Goal: Information Seeking & Learning: Learn about a topic

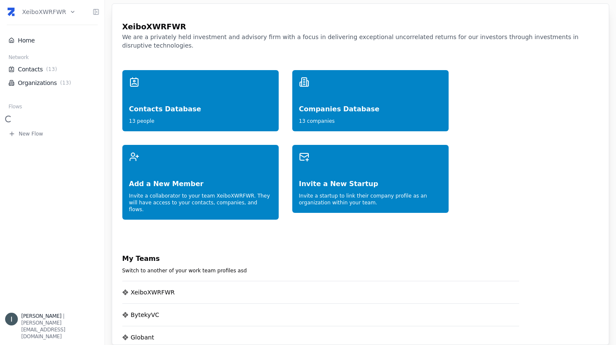
click at [61, 11] on html "XeiboXWRFWR Home Network Contacts ( 13 ) Organizations ( 13 ) Flows New Flow [P…" at bounding box center [308, 172] width 616 height 345
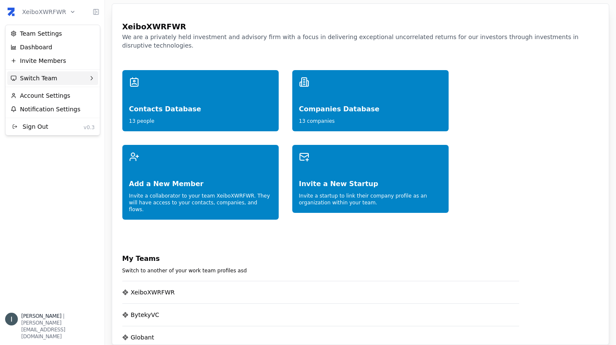
click at [45, 79] on div "Switch Team" at bounding box center [52, 78] width 91 height 14
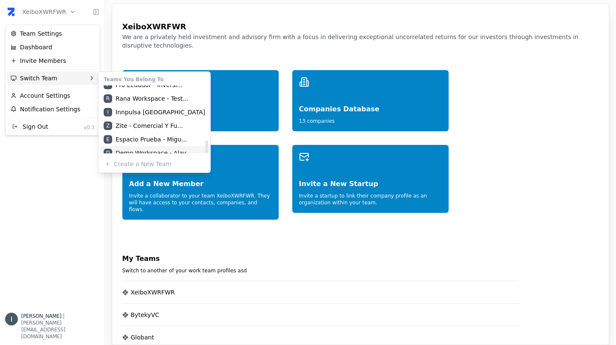
scroll to position [299, 0]
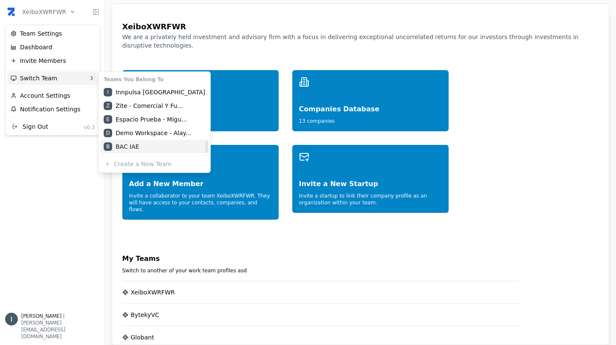
click at [147, 145] on div "B BAC IAE" at bounding box center [154, 147] width 108 height 14
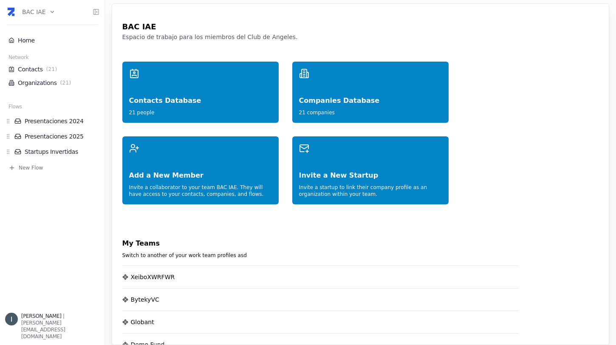
click at [52, 144] on ul "Presentaciones 2024 Presentaciones 2025 Startups Invertidas" at bounding box center [52, 136] width 94 height 42
click at [51, 122] on link "Presentaciones 2024" at bounding box center [56, 121] width 85 height 8
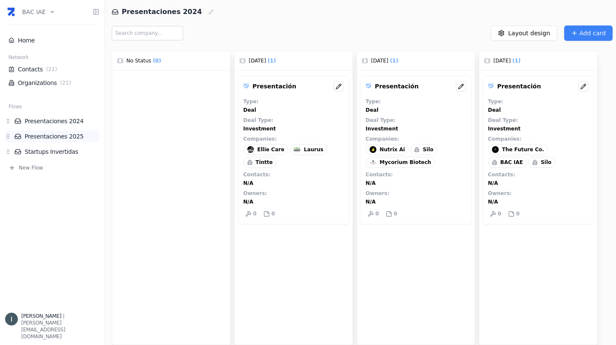
click at [55, 136] on link "Presentaciones 2025" at bounding box center [56, 136] width 85 height 8
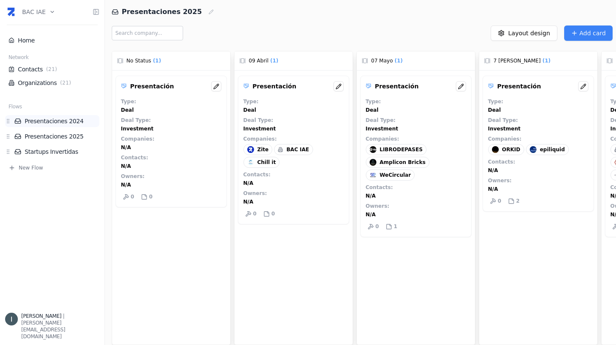
click at [42, 123] on link "Presentaciones 2024" at bounding box center [56, 121] width 85 height 8
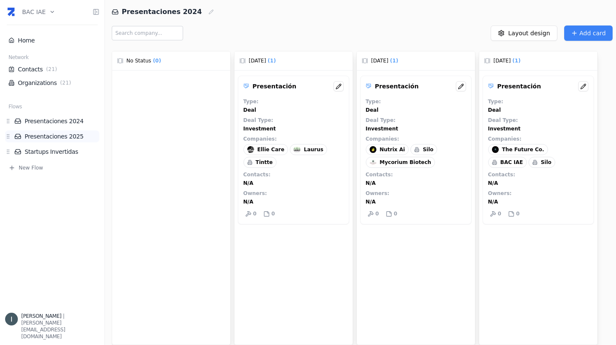
click at [45, 133] on link "Presentaciones 2025" at bounding box center [56, 136] width 85 height 8
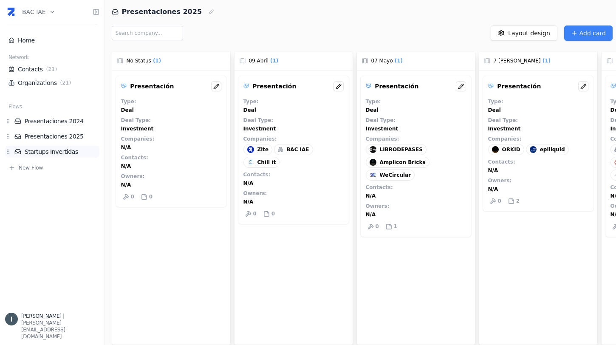
click at [58, 154] on link "Startups Invertidas" at bounding box center [56, 151] width 85 height 8
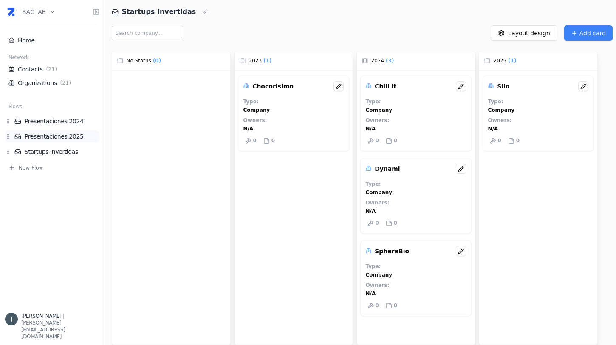
click at [56, 134] on link "Presentaciones 2025" at bounding box center [56, 136] width 85 height 8
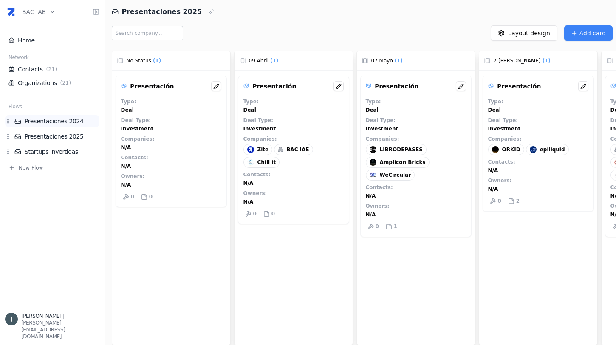
click at [51, 122] on link "Presentaciones 2024" at bounding box center [56, 121] width 85 height 8
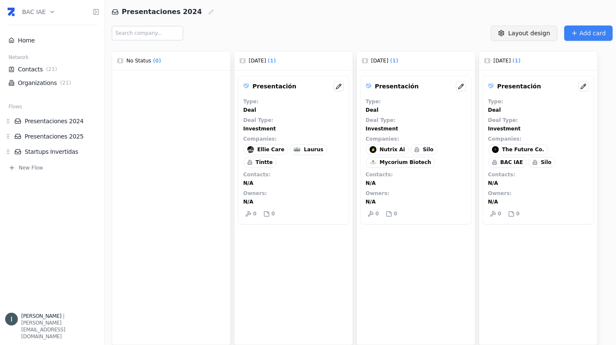
click at [517, 36] on html "BAC IAE Home Network Contacts ( 21 ) Organizations ( 21 ) Flows Presentaciones …" at bounding box center [308, 172] width 616 height 345
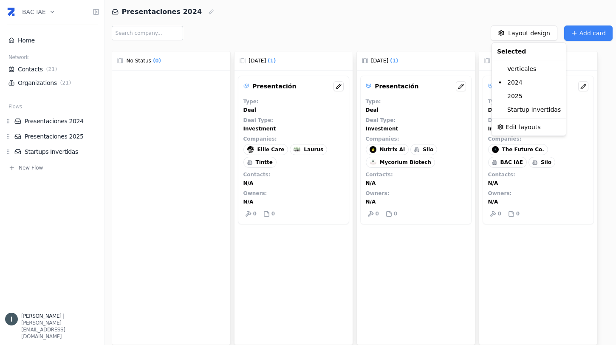
click at [461, 27] on html "BAC IAE Home Network Contacts ( 21 ) Organizations ( 21 ) Flows Presentaciones …" at bounding box center [308, 172] width 616 height 345
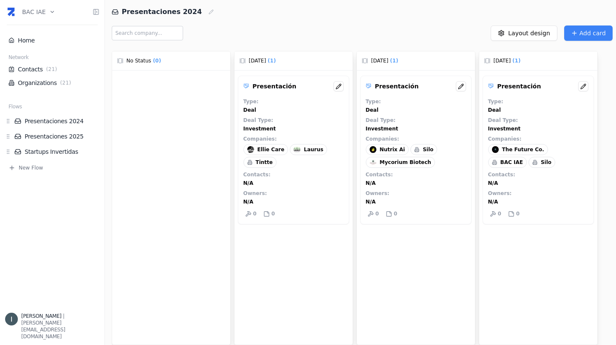
click at [44, 8] on html "BAC IAE Home Network Contacts ( 21 ) Organizations ( 21 ) Flows Presentaciones …" at bounding box center [308, 172] width 616 height 345
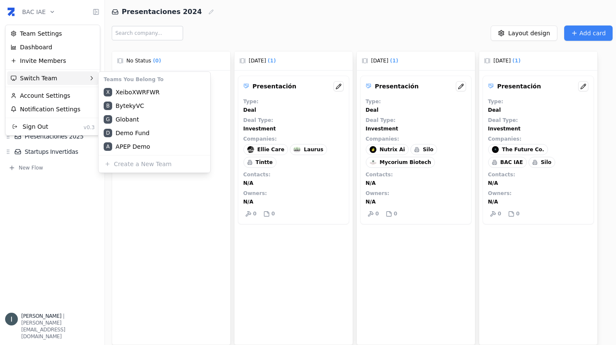
click at [60, 82] on div "Switch Team" at bounding box center [52, 78] width 91 height 14
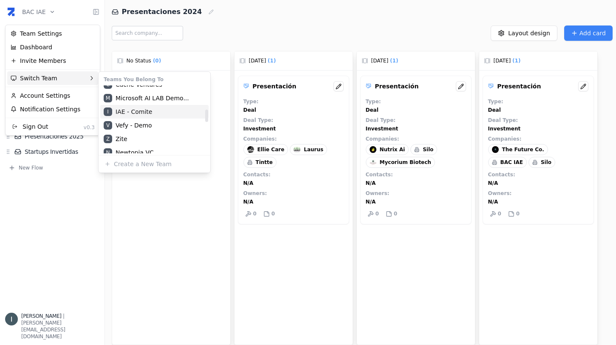
click at [142, 114] on div "I IAE - Comite" at bounding box center [154, 112] width 108 height 14
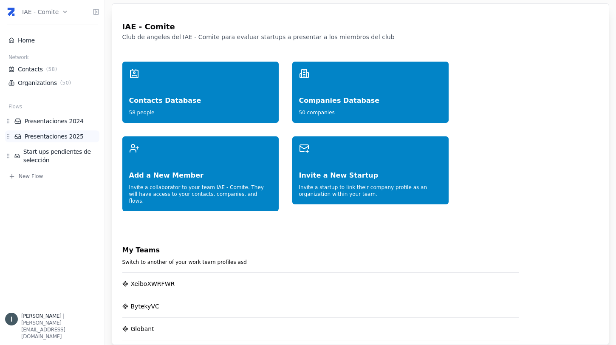
click at [60, 137] on link "Presentaciones 2025" at bounding box center [56, 136] width 85 height 8
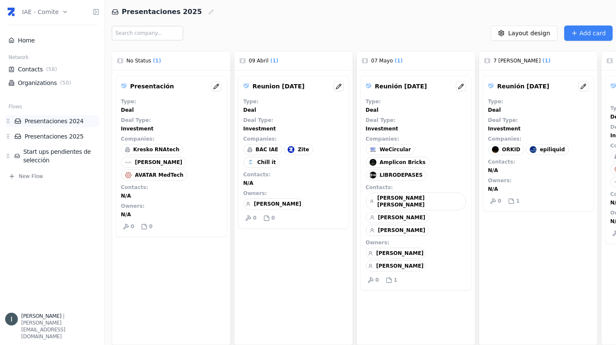
click at [57, 120] on link "Presentaciones 2024" at bounding box center [56, 121] width 85 height 8
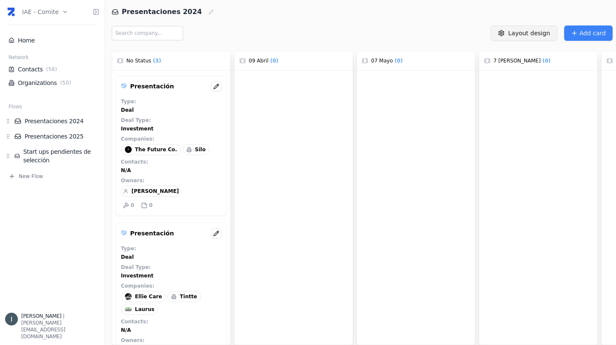
click at [515, 31] on html "IAE - Comite Home Network Contacts ( 58 ) Organizations ( 50 ) Flows Presentaci…" at bounding box center [308, 172] width 616 height 345
click at [355, 30] on html "IAE - Comite Home Network Contacts ( 58 ) Organizations ( 50 ) Flows Presentaci…" at bounding box center [308, 172] width 616 height 345
click at [513, 39] on html "IAE - Comite Home Network Contacts ( 58 ) Organizations ( 50 ) Flows Presentaci…" at bounding box center [308, 172] width 616 height 345
click at [526, 67] on div "2024" at bounding box center [527, 69] width 51 height 14
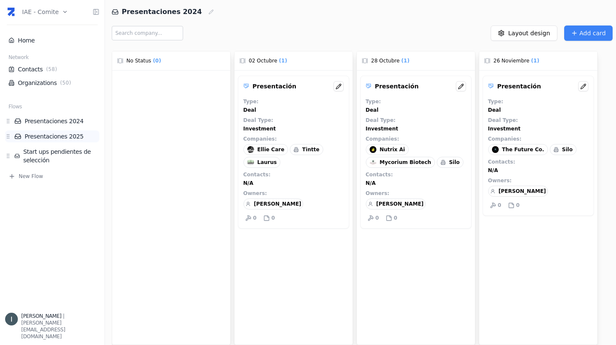
click at [64, 135] on link "Presentaciones 2025" at bounding box center [56, 136] width 85 height 8
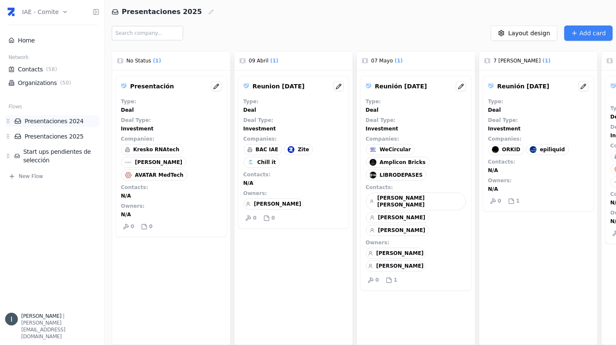
click at [61, 122] on link "Presentaciones 2024" at bounding box center [56, 121] width 85 height 8
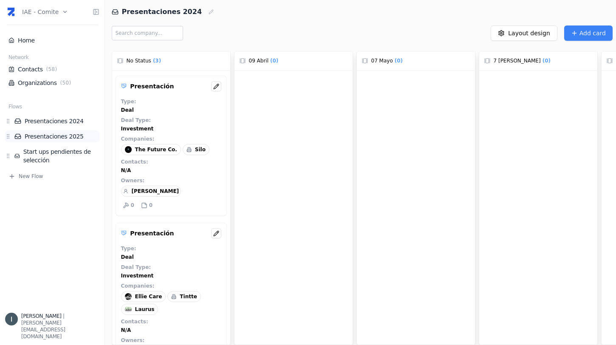
click at [63, 138] on link "Presentaciones 2025" at bounding box center [56, 136] width 85 height 8
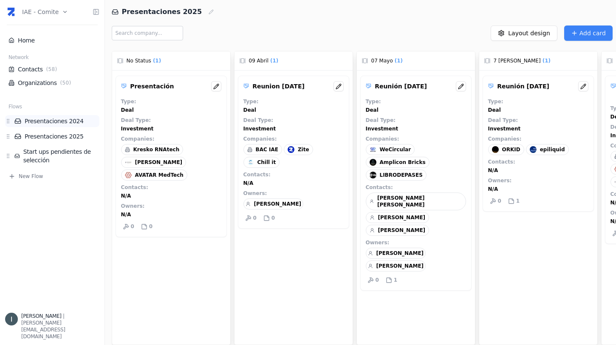
click at [62, 126] on li "Presentaciones 2024" at bounding box center [52, 121] width 94 height 12
click at [62, 119] on link "Presentaciones 2024" at bounding box center [56, 121] width 85 height 8
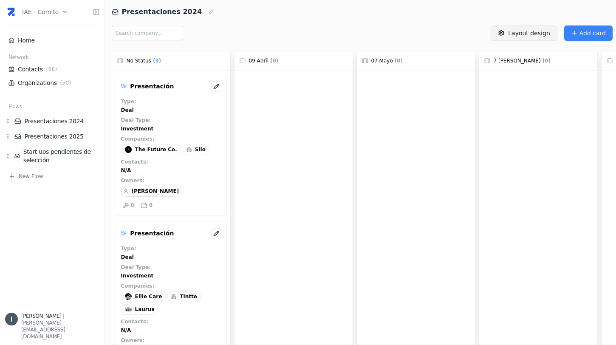
click at [503, 38] on html "IAE - Comite Home Network Contacts ( 58 ) Organizations ( 50 ) Flows Presentaci…" at bounding box center [308, 172] width 616 height 345
click at [520, 72] on div "2024" at bounding box center [527, 69] width 51 height 14
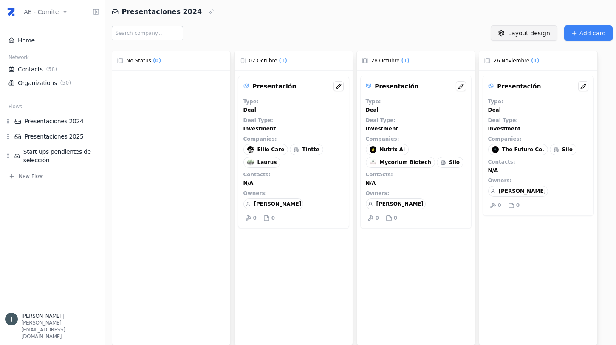
click at [520, 32] on html "IAE - Comite Home Network Contacts ( 58 ) Organizations ( 50 ) Flows Presentaci…" at bounding box center [308, 172] width 616 height 345
click at [444, 34] on html "IAE - Comite Home Network Contacts ( 58 ) Organizations ( 50 ) Flows Presentaci…" at bounding box center [308, 172] width 616 height 345
click at [62, 149] on link "Start ups pendientes de selección" at bounding box center [56, 155] width 85 height 17
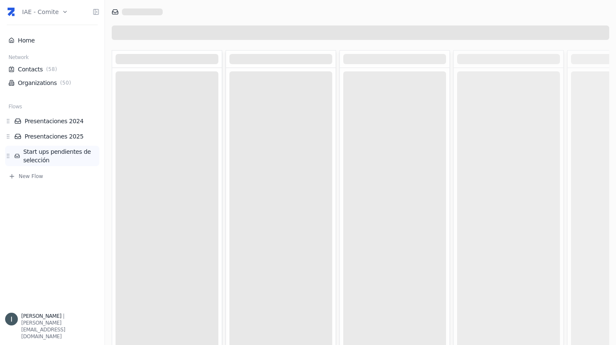
click at [62, 156] on link "Start ups pendientes de selección" at bounding box center [56, 155] width 85 height 17
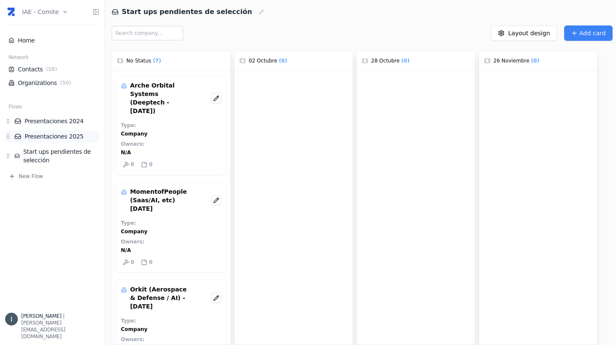
click at [55, 133] on link "Presentaciones 2025" at bounding box center [56, 136] width 85 height 8
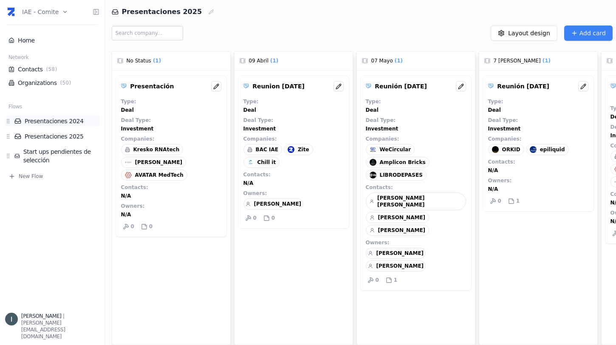
click at [58, 120] on link "Presentaciones 2024" at bounding box center [56, 121] width 85 height 8
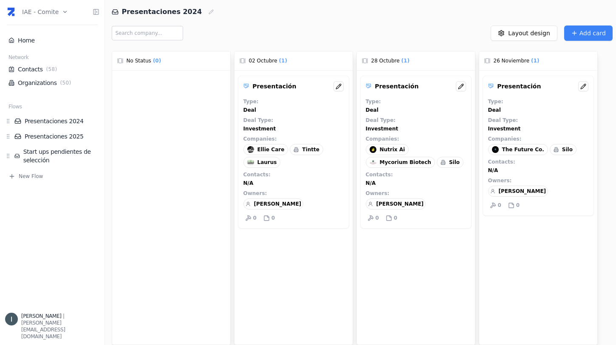
click at [35, 14] on html "IAE - Comite Home Network Contacts ( 58 ) Organizations ( 50 ) Flows Presentaci…" at bounding box center [308, 172] width 616 height 345
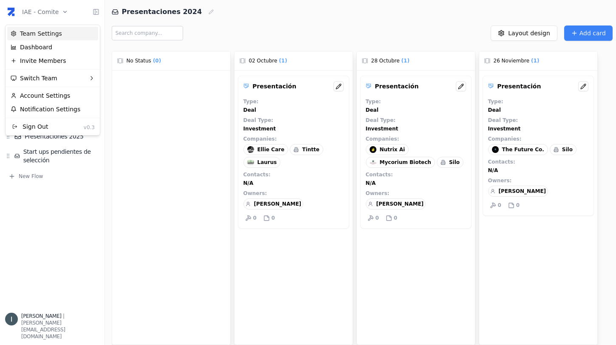
click at [40, 37] on div "Team Settings" at bounding box center [52, 34] width 91 height 14
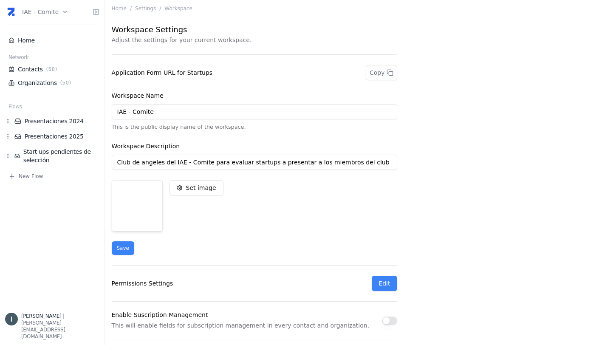
scroll to position [142, 0]
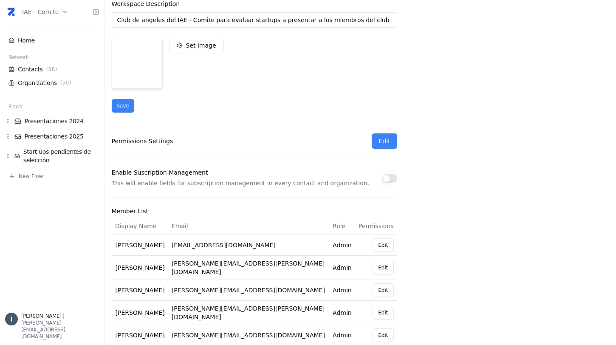
click at [41, 17] on html "IAE - Comite Home Network Contacts ( 58 ) Organizations ( 50 ) Flows Presentaci…" at bounding box center [308, 172] width 616 height 345
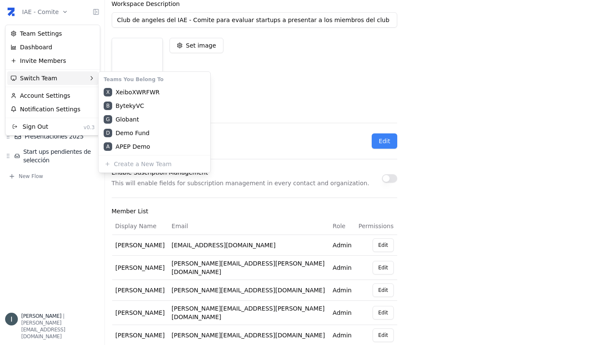
click at [71, 81] on div "Switch Team" at bounding box center [52, 78] width 91 height 14
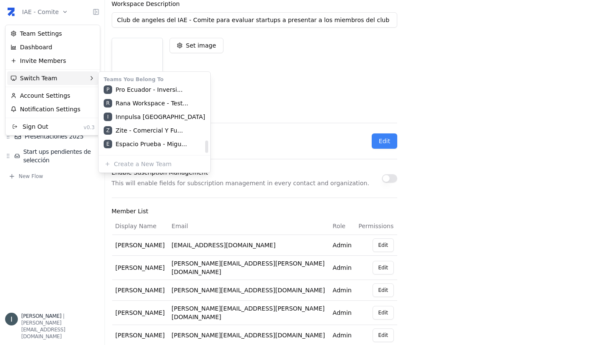
scroll to position [299, 0]
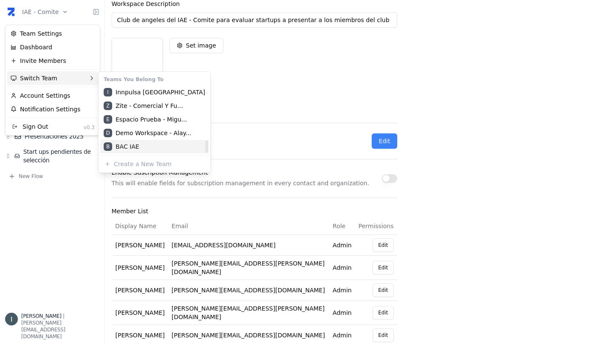
click at [145, 148] on div "B BAC IAE" at bounding box center [154, 147] width 108 height 14
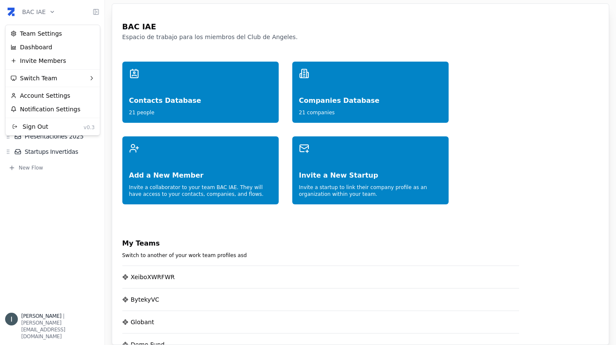
click at [43, 12] on html "BAC IAE Home Network Contacts ( 21 ) Organizations ( 21 ) Flows Presentaciones …" at bounding box center [308, 172] width 616 height 345
click at [59, 35] on div "Team Settings" at bounding box center [52, 34] width 91 height 14
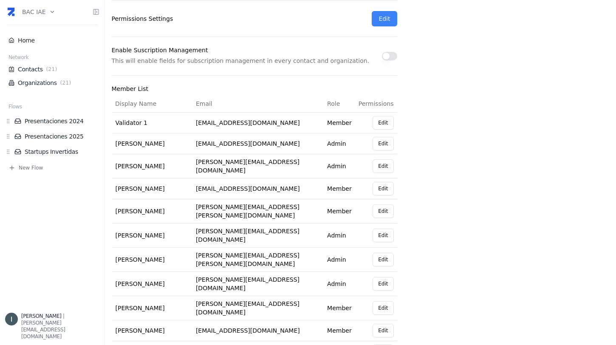
scroll to position [224, 0]
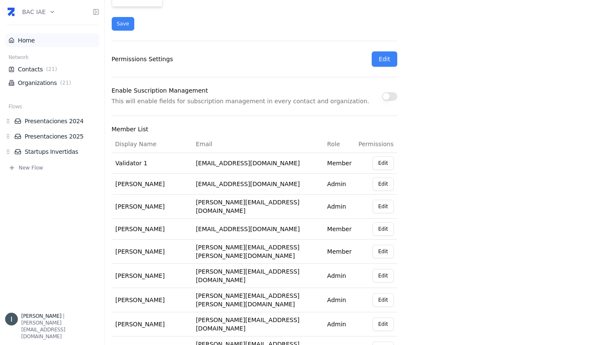
click at [31, 41] on link "Home" at bounding box center [52, 40] width 88 height 8
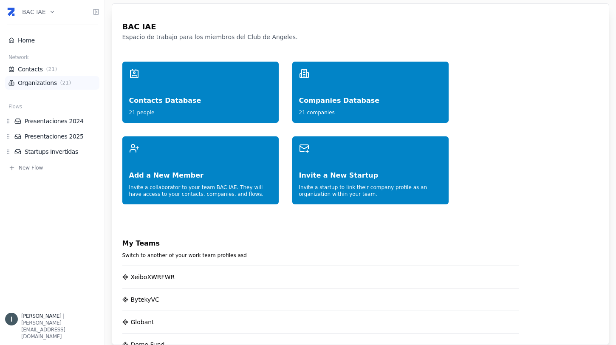
click at [48, 83] on link "Organizations ( 21 )" at bounding box center [52, 83] width 88 height 8
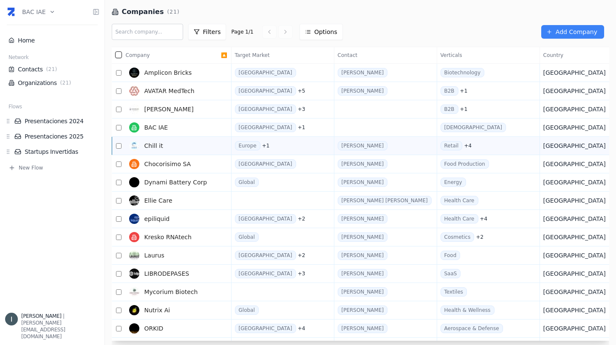
click at [176, 146] on link "Chill it" at bounding box center [173, 145] width 95 height 17
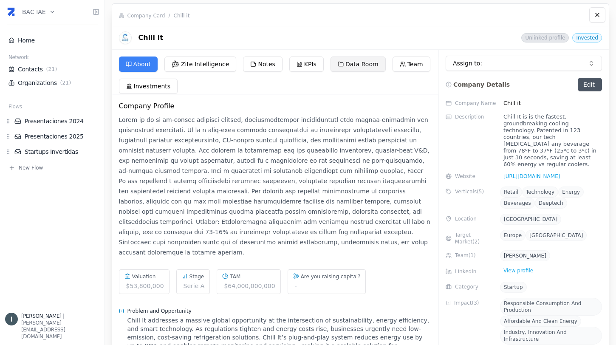
click at [345, 62] on button "Data Room" at bounding box center [358, 64] width 55 height 15
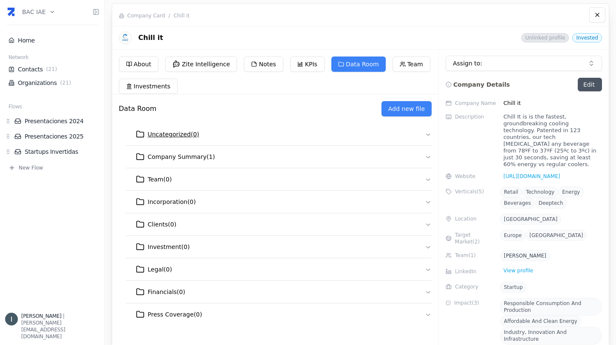
click at [425, 136] on icon "button" at bounding box center [428, 134] width 7 height 7
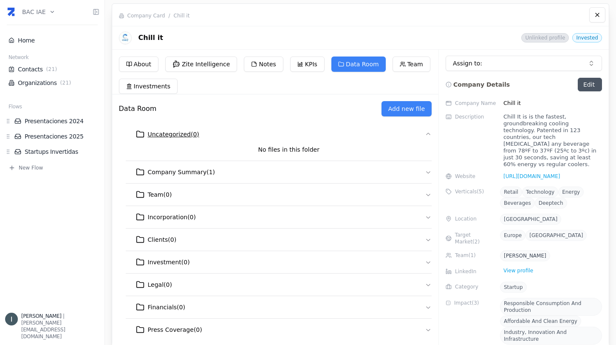
click at [425, 136] on icon "button" at bounding box center [428, 134] width 7 height 7
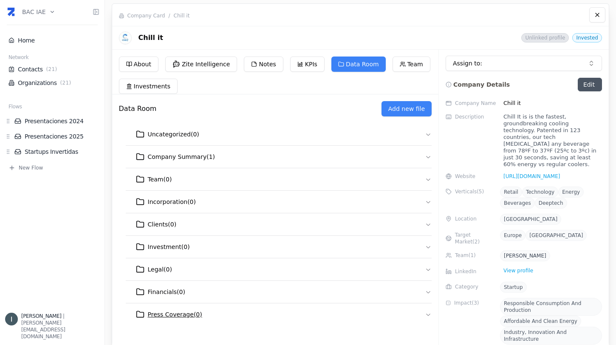
click at [425, 315] on icon "button" at bounding box center [428, 314] width 7 height 7
click at [425, 314] on icon "button" at bounding box center [428, 314] width 7 height 7
click at [425, 134] on icon "button" at bounding box center [428, 134] width 7 height 7
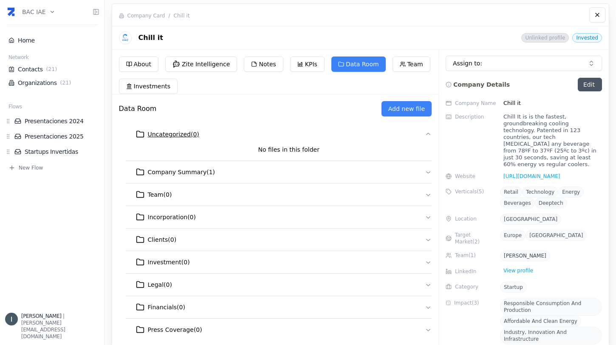
click at [426, 134] on icon "button" at bounding box center [428, 134] width 4 height 2
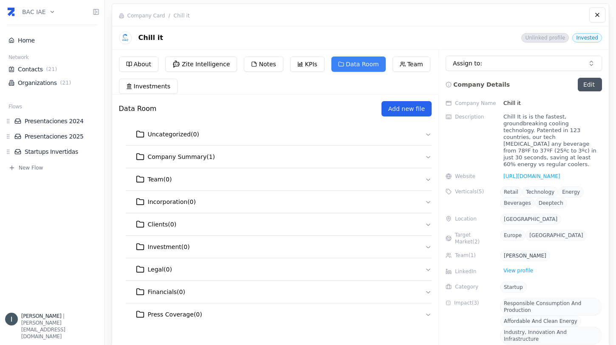
click at [390, 108] on button "Add new file" at bounding box center [407, 108] width 50 height 15
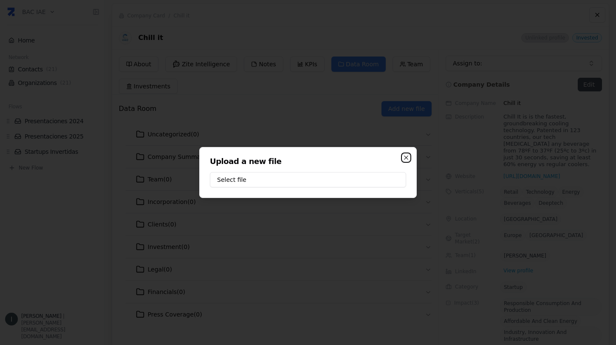
click at [407, 158] on icon "button" at bounding box center [406, 157] width 7 height 7
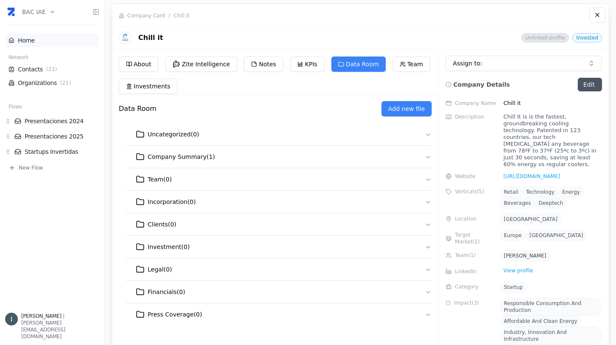
click at [37, 40] on link "Home" at bounding box center [52, 40] width 88 height 8
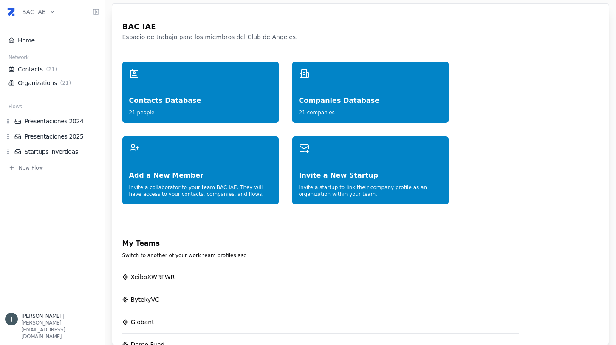
click at [46, 10] on html "BAC IAE Home Network Contacts ( 21 ) Organizations ( 21 ) Flows Presentaciones …" at bounding box center [308, 172] width 616 height 345
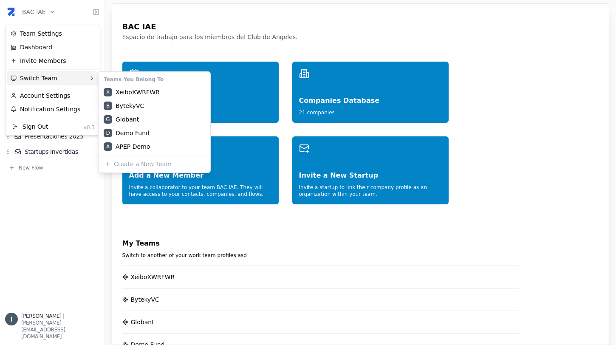
click at [57, 80] on div "Switch Team" at bounding box center [52, 78] width 91 height 14
click at [41, 252] on html "BAC IAE Home Network Contacts ( 21 ) Organizations ( 21 ) Flows Presentaciones …" at bounding box center [308, 172] width 616 height 345
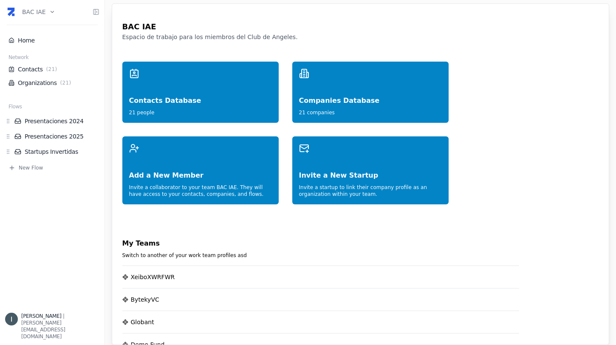
click at [41, 14] on html "BAC IAE Home Network Contacts ( 21 ) Organizations ( 21 ) Flows Presentaciones …" at bounding box center [308, 172] width 616 height 345
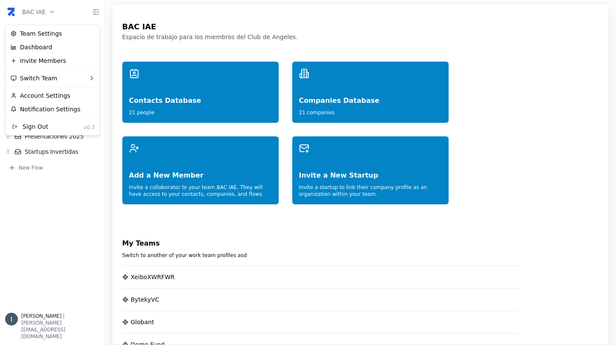
click at [83, 235] on html "BAC IAE Home Network Contacts ( 21 ) Organizations ( 21 ) Flows Presentaciones …" at bounding box center [308, 172] width 616 height 345
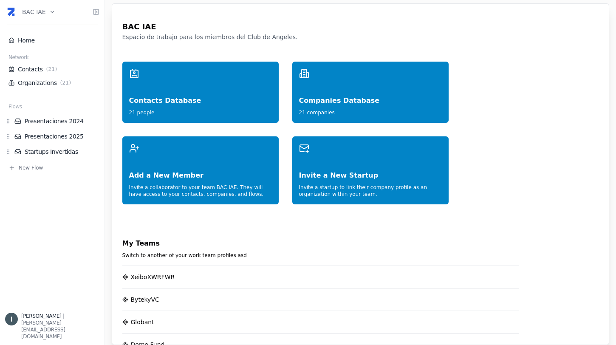
click at [48, 13] on html "BAC IAE Home Network Contacts ( 21 ) Organizations ( 21 ) Flows Presentaciones …" at bounding box center [308, 172] width 616 height 345
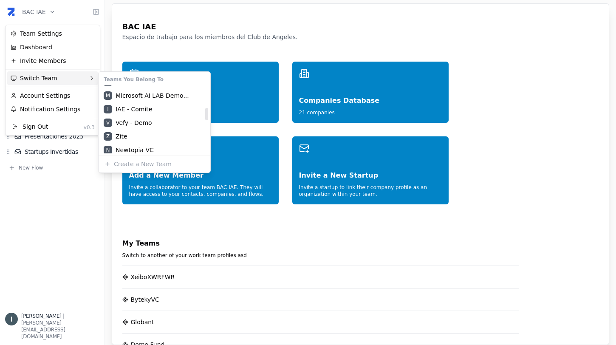
scroll to position [116, 0]
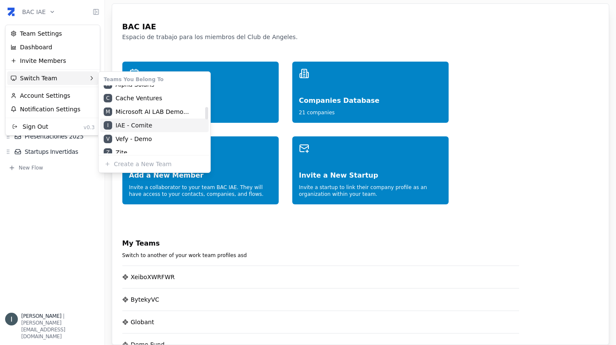
click at [131, 127] on div "I IAE - Comite" at bounding box center [154, 126] width 108 height 14
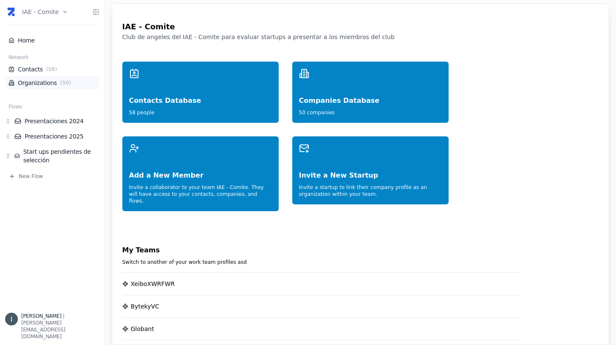
click at [59, 79] on span "( 50 )" at bounding box center [66, 82] width 14 height 7
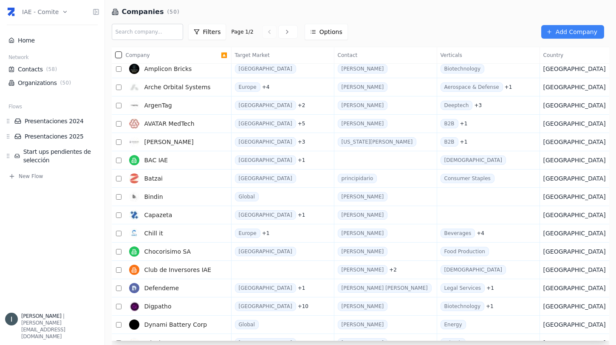
scroll to position [103, 0]
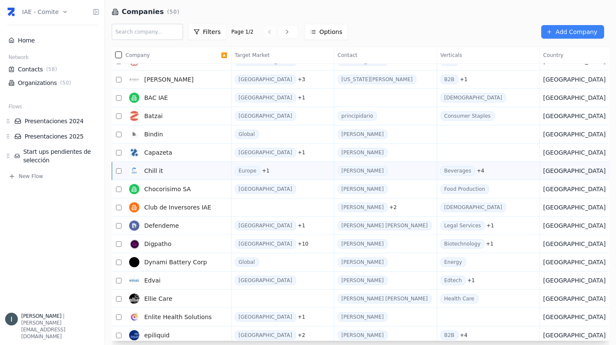
click at [179, 167] on link "Chill it" at bounding box center [173, 170] width 95 height 17
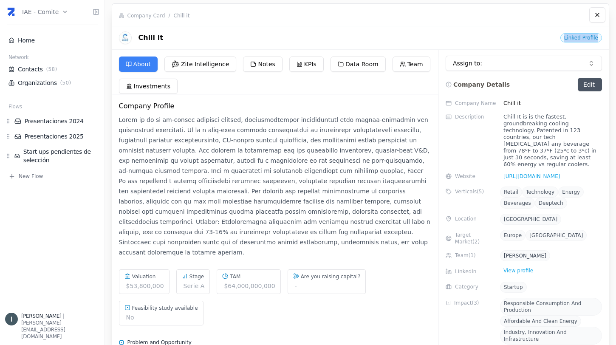
drag, startPoint x: 561, startPoint y: 38, endPoint x: 599, endPoint y: 39, distance: 37.8
click at [599, 39] on div "Linked Profile" at bounding box center [521, 36] width 161 height 11
click at [517, 34] on div "Linked Profile" at bounding box center [521, 36] width 161 height 11
drag, startPoint x: 545, startPoint y: 34, endPoint x: 562, endPoint y: 34, distance: 16.6
click at [562, 34] on div "Linked Profile" at bounding box center [521, 36] width 161 height 11
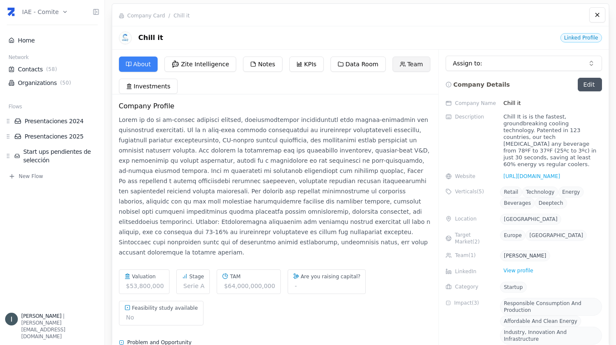
click at [394, 68] on button "Team" at bounding box center [412, 64] width 38 height 15
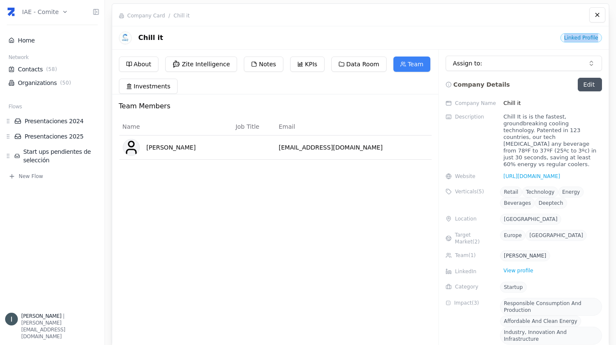
drag, startPoint x: 560, startPoint y: 37, endPoint x: 599, endPoint y: 37, distance: 39.1
click at [599, 37] on div "Linked Profile" at bounding box center [521, 36] width 161 height 11
click at [343, 67] on button "Data Room" at bounding box center [358, 64] width 55 height 15
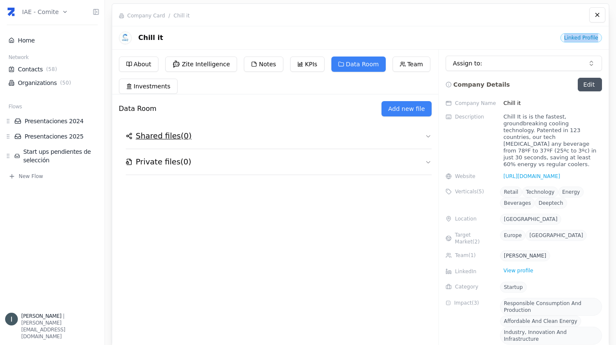
click at [427, 135] on icon "button" at bounding box center [428, 136] width 7 height 7
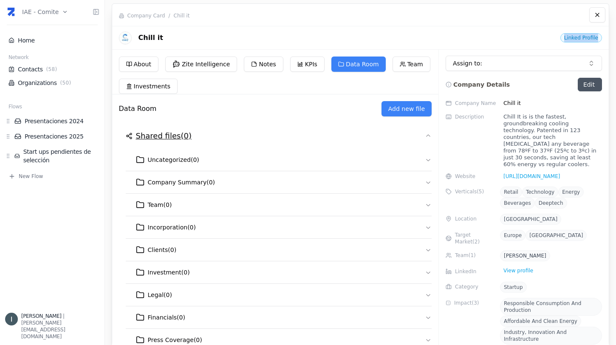
click at [425, 136] on icon "button" at bounding box center [428, 136] width 7 height 7
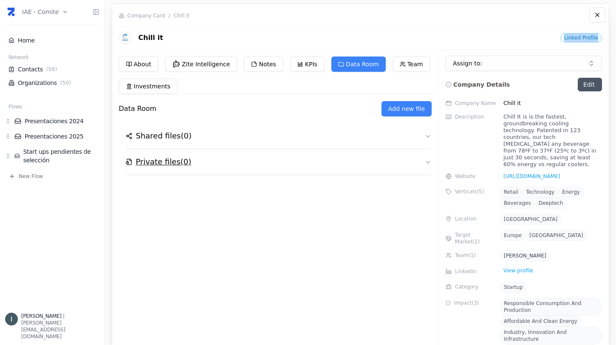
click at [425, 162] on icon "button" at bounding box center [428, 161] width 7 height 7
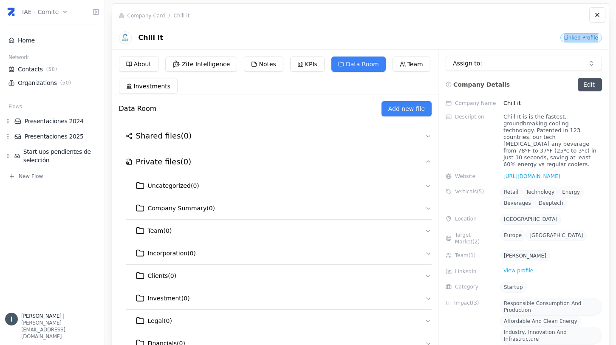
click at [426, 162] on icon "button" at bounding box center [428, 161] width 7 height 7
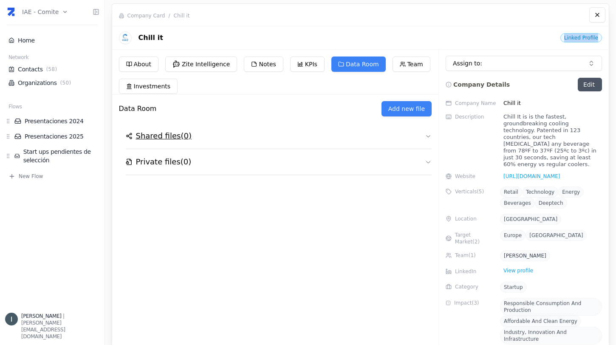
click at [425, 139] on icon "button" at bounding box center [428, 136] width 7 height 7
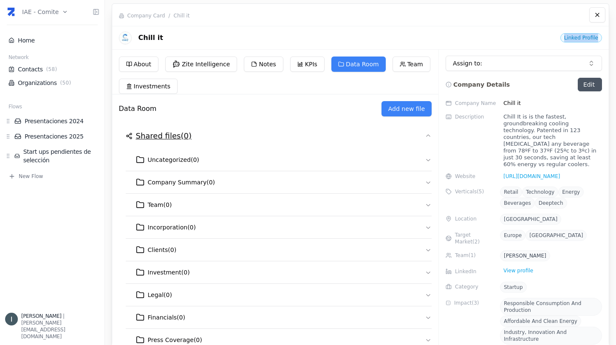
click at [425, 139] on icon "button" at bounding box center [428, 136] width 7 height 7
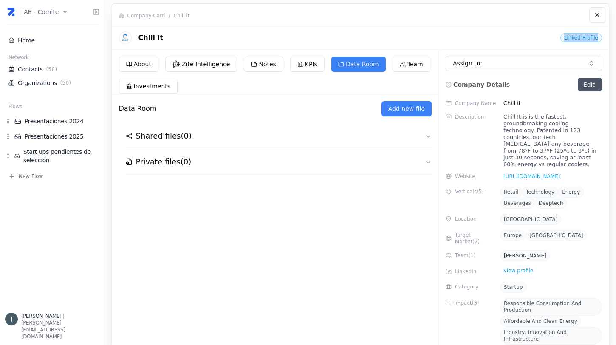
click at [426, 133] on icon "button" at bounding box center [428, 136] width 7 height 7
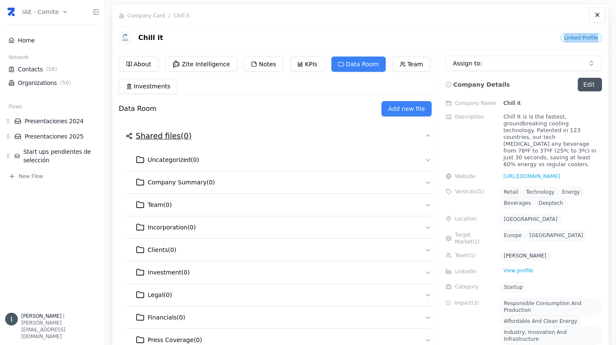
click at [426, 135] on icon "button" at bounding box center [428, 136] width 7 height 7
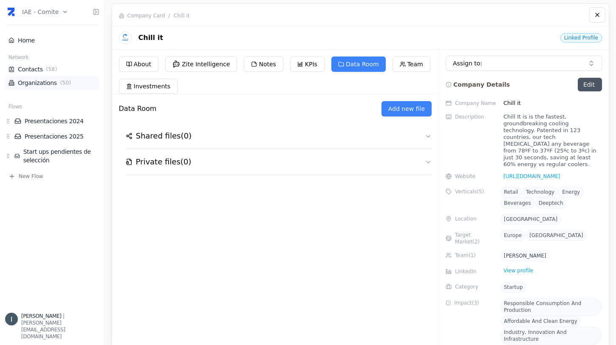
click at [47, 87] on li "Organizations ( 50 )" at bounding box center [52, 83] width 94 height 14
click at [40, 85] on link "Organizations ( 50 )" at bounding box center [52, 83] width 88 height 8
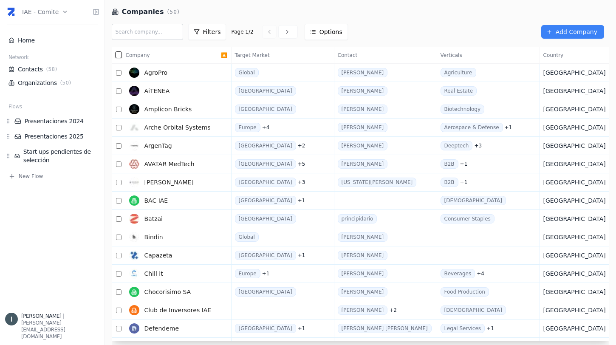
click at [48, 14] on html "IAE - Comite Home Network Contacts ( 58 ) Organizations ( 50 ) Flows Presentaci…" at bounding box center [308, 172] width 616 height 345
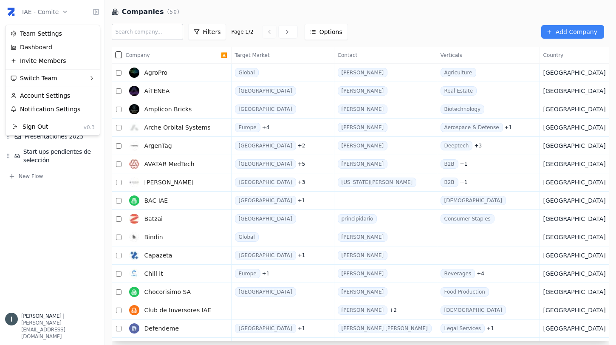
click at [422, 17] on html "IAE - Comite Home Network Contacts ( 58 ) Organizations ( 50 ) Flows Presentaci…" at bounding box center [308, 172] width 616 height 345
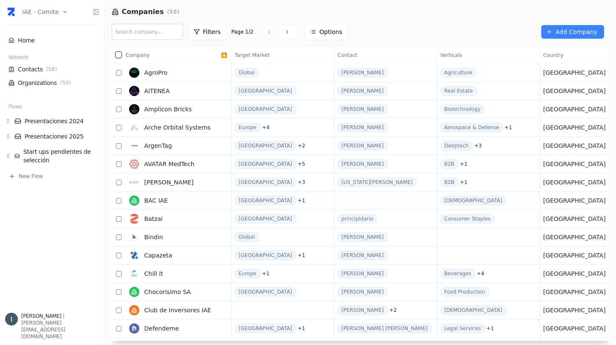
click at [56, 11] on html "IAE - Comite Home Network Contacts ( 58 ) Organizations ( 50 ) Flows Presentaci…" at bounding box center [308, 172] width 616 height 345
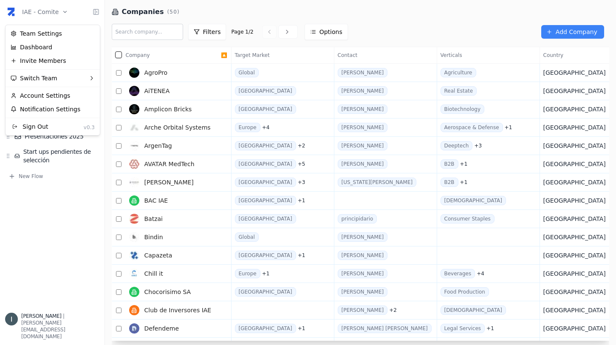
click at [15, 267] on html "IAE - Comite Home Network Contacts ( 58 ) Organizations ( 50 ) Flows Presentaci…" at bounding box center [308, 172] width 616 height 345
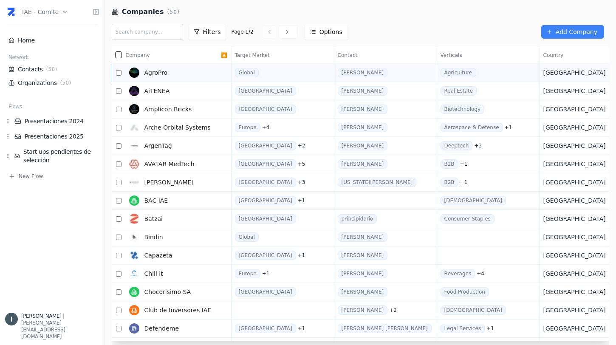
click at [167, 75] on link "AgroPro" at bounding box center [173, 72] width 95 height 17
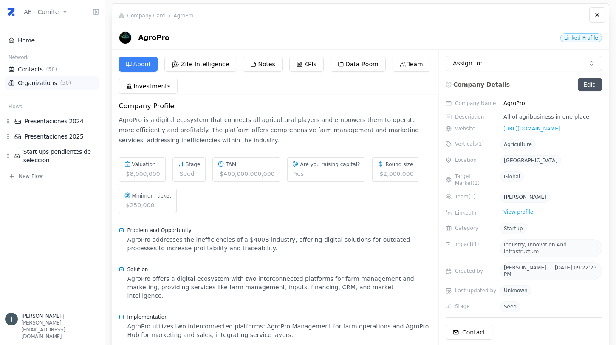
click at [48, 82] on link "Organizations ( 50 )" at bounding box center [52, 83] width 88 height 8
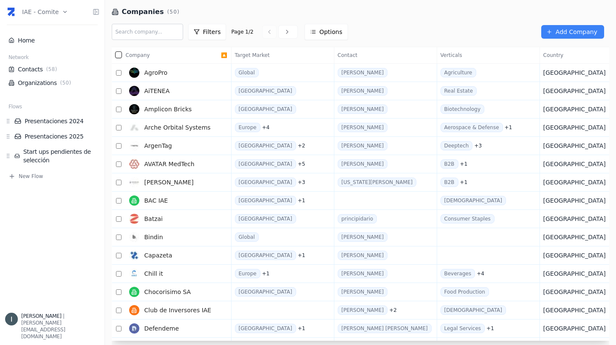
click at [58, 12] on html "IAE - Comite Home Network Contacts ( 58 ) Organizations ( 50 ) Flows Presentaci…" at bounding box center [308, 172] width 616 height 345
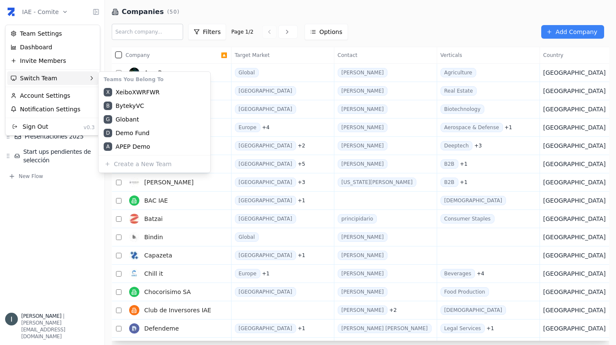
click at [59, 77] on div "Switch Team" at bounding box center [52, 78] width 91 height 14
click at [137, 149] on div "B BAC IAE" at bounding box center [154, 147] width 108 height 14
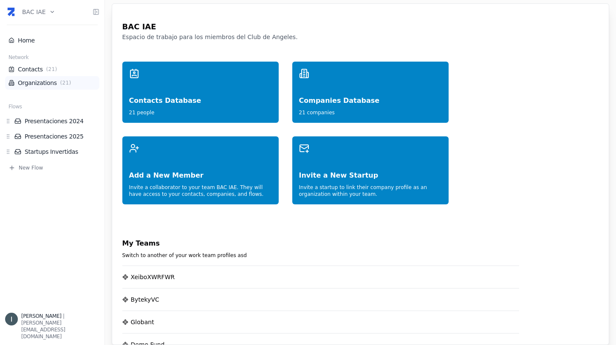
click at [29, 84] on link "Organizations ( 21 )" at bounding box center [52, 83] width 88 height 8
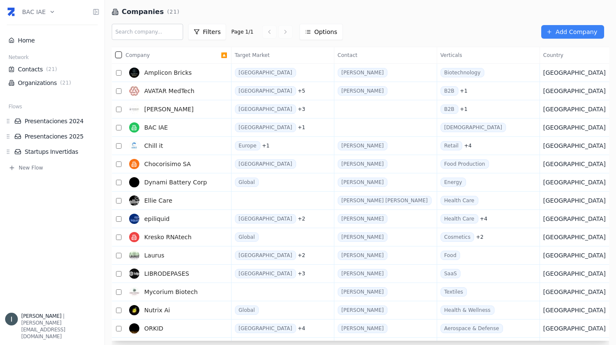
click at [183, 115] on link "[PERSON_NAME]" at bounding box center [173, 109] width 95 height 17
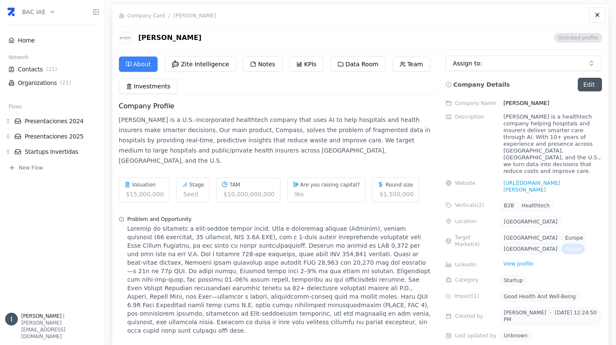
scroll to position [72, 0]
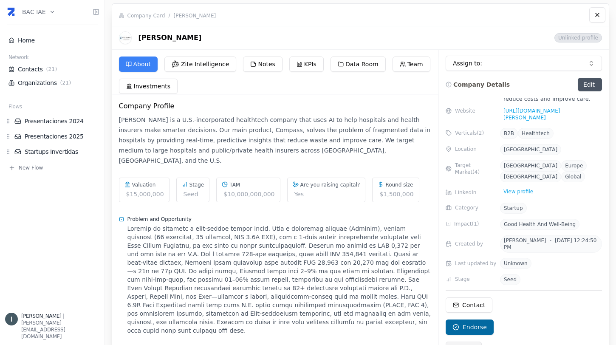
click at [469, 345] on span "Link" at bounding box center [468, 349] width 12 height 8
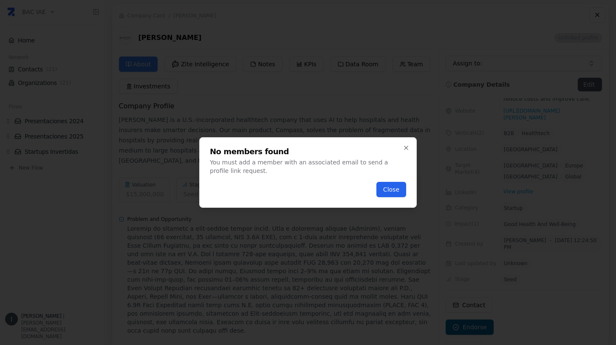
click at [396, 188] on button "Close" at bounding box center [391, 189] width 30 height 15
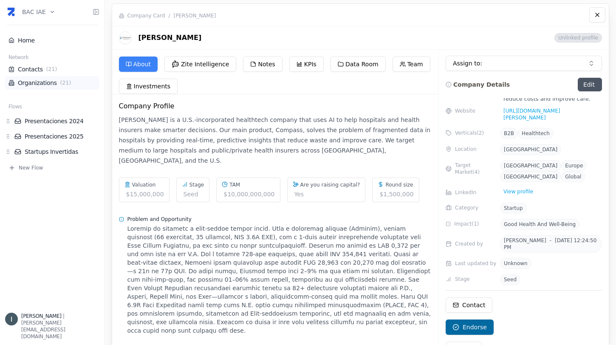
click at [56, 85] on link "Organizations ( 21 )" at bounding box center [52, 83] width 88 height 8
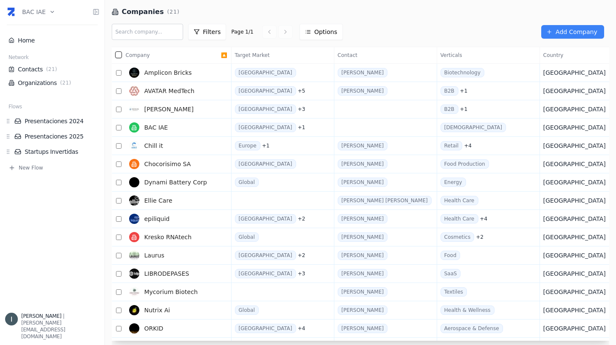
click at [40, 15] on html "BAC IAE Home Network Contacts ( 21 ) Organizations ( 21 ) Flows Presentaciones …" at bounding box center [308, 172] width 616 height 345
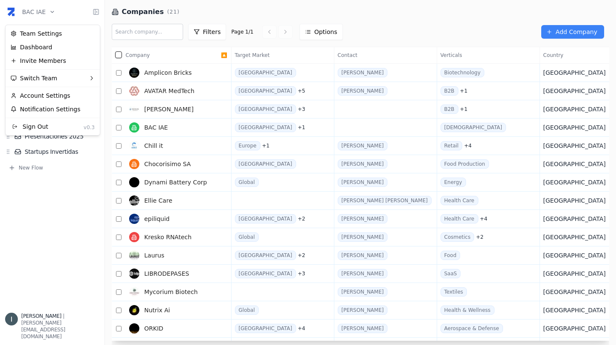
click at [273, 14] on html "BAC IAE Home Network Contacts ( 21 ) Organizations ( 21 ) Flows Presentaciones …" at bounding box center [308, 172] width 616 height 345
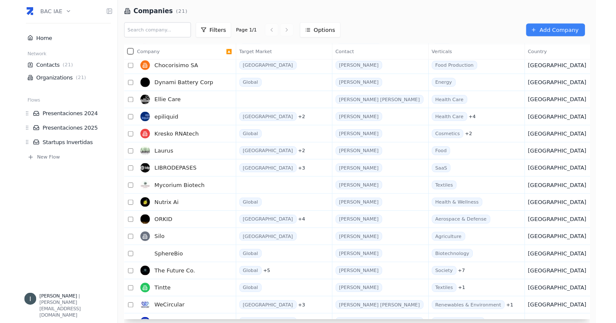
scroll to position [110, 0]
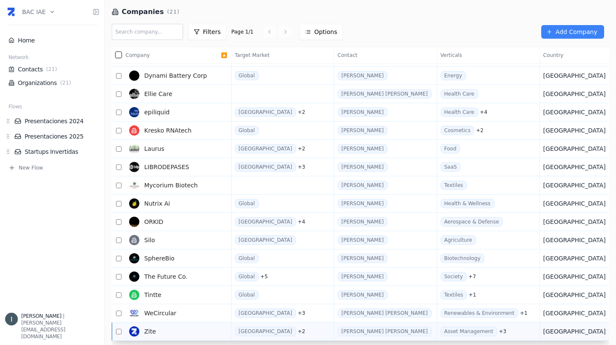
click at [179, 332] on link "Zite" at bounding box center [173, 331] width 95 height 17
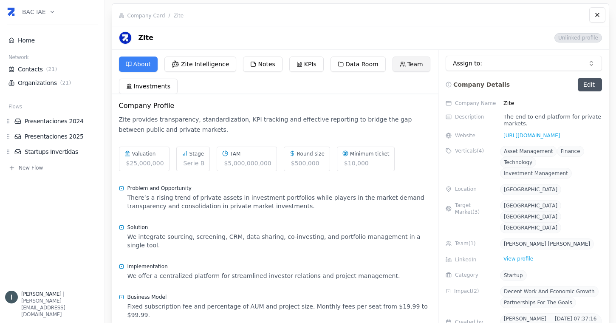
click at [418, 62] on button "Team" at bounding box center [412, 64] width 38 height 15
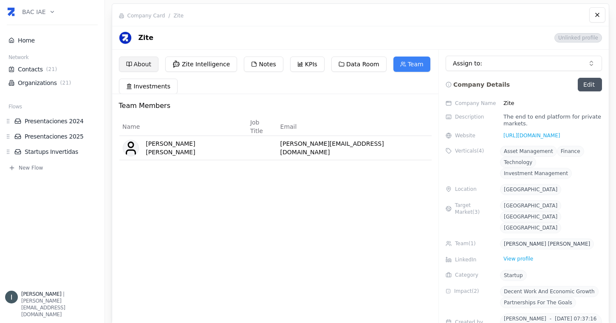
click at [137, 68] on button "About" at bounding box center [139, 64] width 40 height 15
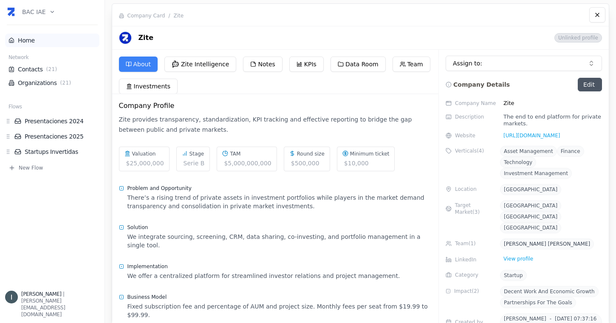
click at [34, 41] on link "Home" at bounding box center [52, 40] width 88 height 8
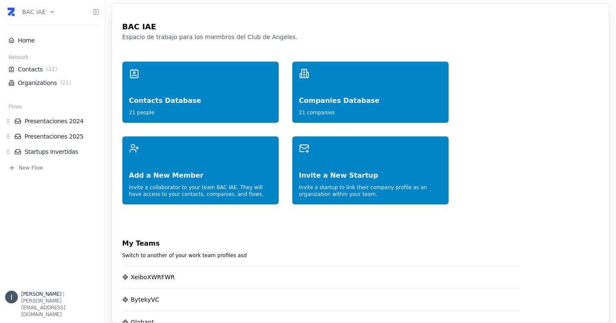
click at [42, 12] on html "BAC IAE Home Network Contacts ( 21 ) Organizations ( 21 ) Flows Presentaciones …" at bounding box center [308, 161] width 616 height 323
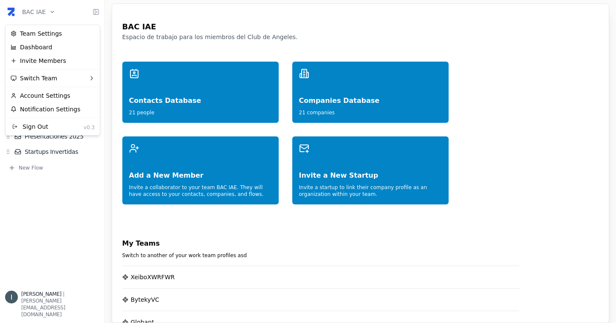
click at [52, 188] on html "BAC IAE Home Network Contacts ( 21 ) Organizations ( 21 ) Flows Presentaciones …" at bounding box center [308, 161] width 616 height 323
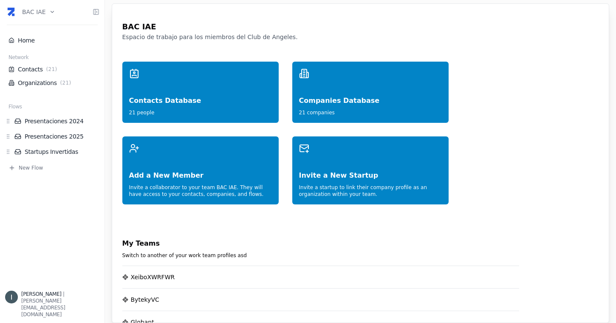
click at [43, 9] on html "BAC IAE Home Network Contacts ( 21 ) Organizations ( 21 ) Flows Presentaciones …" at bounding box center [308, 161] width 616 height 323
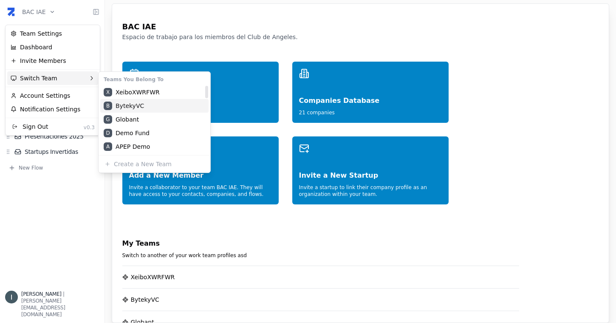
scroll to position [13, 0]
click at [48, 251] on html "BAC IAE Home Network Contacts ( 21 ) Organizations ( 21 ) Flows Presentaciones …" at bounding box center [308, 161] width 616 height 323
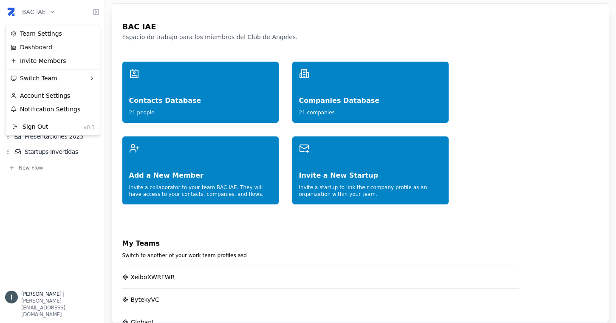
click at [42, 10] on html "BAC IAE Home Network Contacts ( 21 ) Organizations ( 21 ) Flows Presentaciones …" at bounding box center [308, 161] width 616 height 323
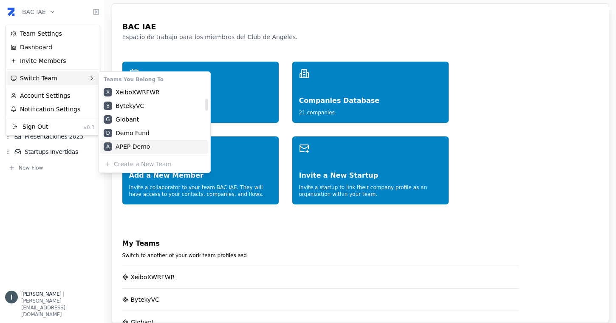
scroll to position [299, 0]
click at [44, 260] on html "BAC IAE Home Network Contacts ( 21 ) Organizations ( 21 ) Flows Presentaciones …" at bounding box center [308, 161] width 616 height 323
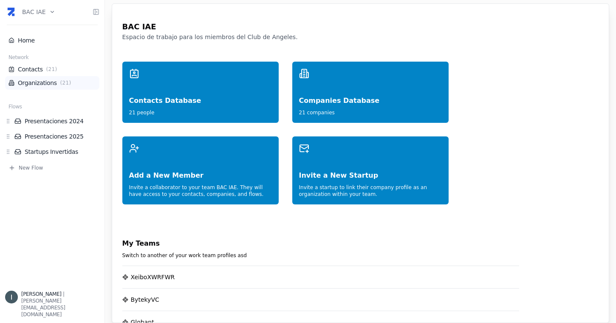
click at [66, 85] on span "( 21 )" at bounding box center [66, 82] width 14 height 7
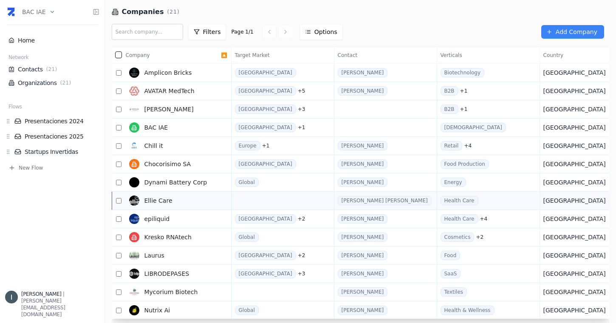
scroll to position [132, 0]
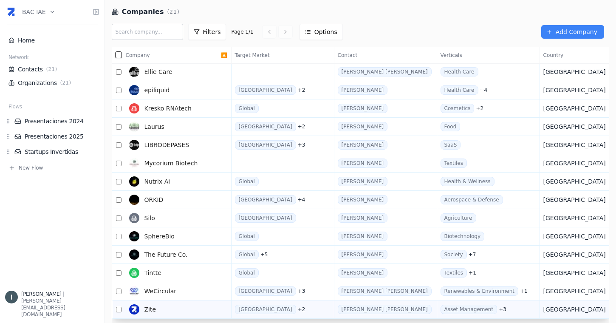
click at [188, 305] on link "Zite" at bounding box center [173, 309] width 95 height 17
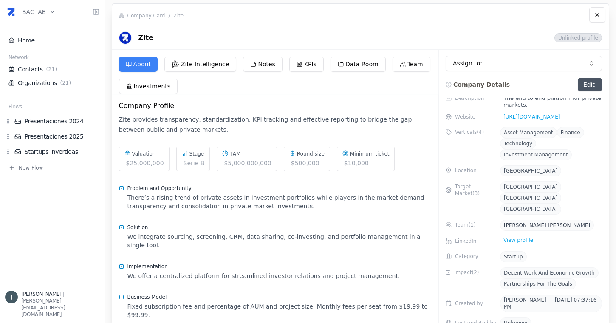
scroll to position [110, 0]
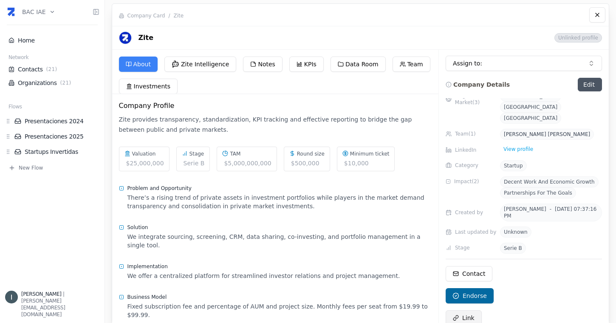
click at [463, 311] on button "Link" at bounding box center [464, 317] width 36 height 15
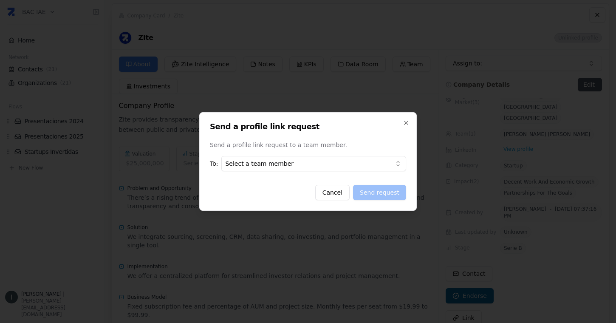
click at [307, 164] on body "BAC IAE Home Network Contacts ( 21 ) Organizations ( 21 ) Flows Presentaciones …" at bounding box center [308, 161] width 616 height 323
click at [268, 192] on div "Cancel Send request" at bounding box center [308, 192] width 196 height 15
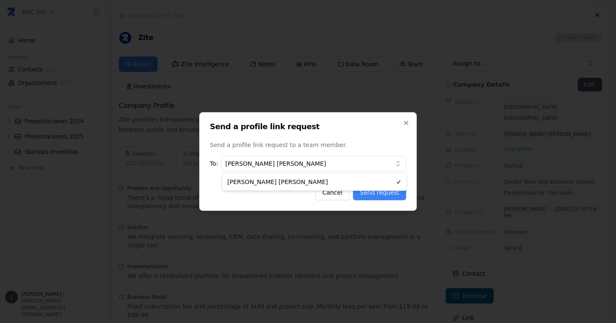
click at [268, 168] on body "BAC IAE Home Network Contacts ( 21 ) Organizations ( 21 ) Flows Presentaciones …" at bounding box center [308, 161] width 616 height 323
click at [308, 189] on div "Cancel Send request" at bounding box center [308, 192] width 196 height 15
click at [407, 123] on icon "button" at bounding box center [406, 122] width 7 height 7
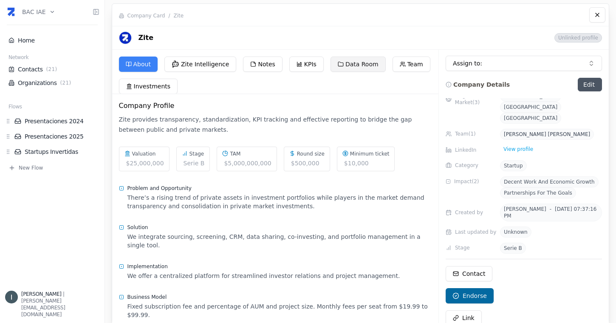
click at [360, 68] on button "Data Room" at bounding box center [358, 64] width 55 height 15
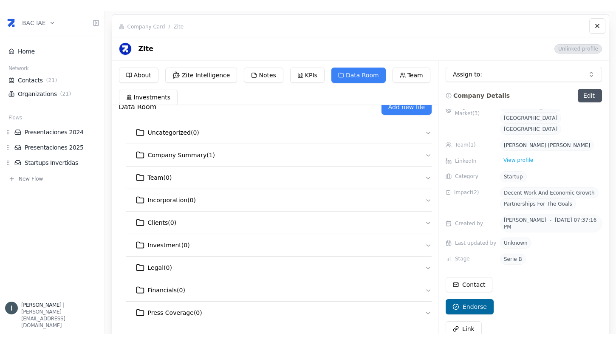
scroll to position [0, 0]
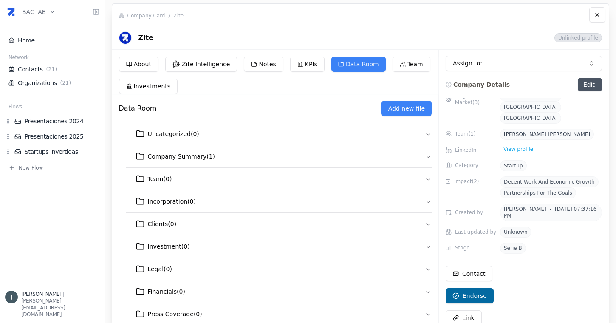
click at [127, 72] on div "About Zite Intelligence Notes KPIs Data Room Team Investments" at bounding box center [275, 75] width 327 height 37
click at [131, 69] on button "About" at bounding box center [139, 64] width 40 height 15
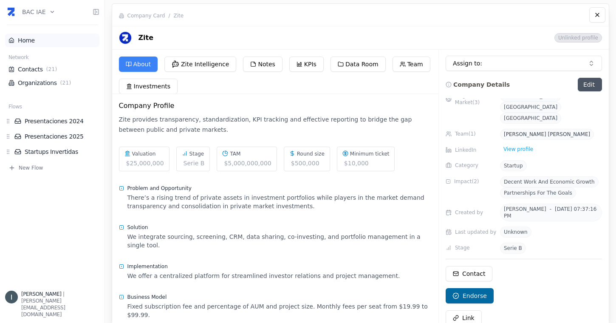
click at [41, 43] on link "Home" at bounding box center [52, 40] width 88 height 8
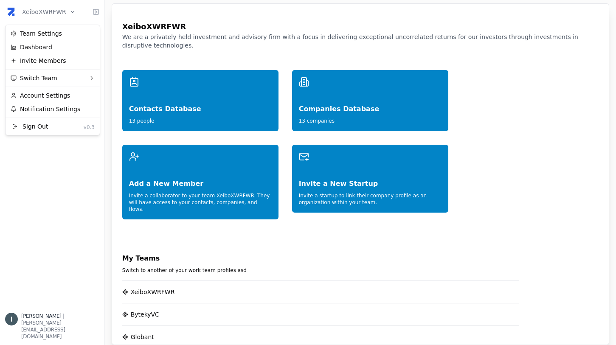
click at [51, 15] on html "XeiboXWRFWR Home Network Contacts ( 13 ) Organizations ( 13 ) Flows New Flow [P…" at bounding box center [308, 172] width 616 height 345
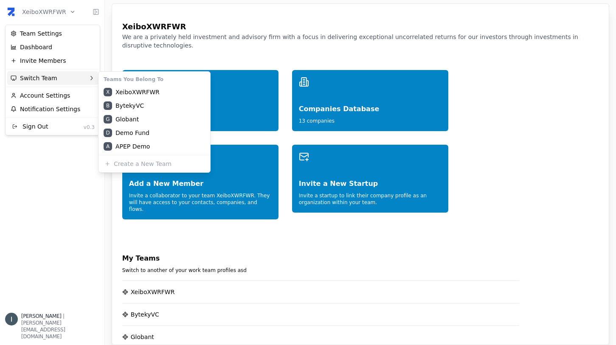
click at [66, 76] on div "Switch Team" at bounding box center [52, 78] width 91 height 14
click at [136, 145] on div "B BAC IAE" at bounding box center [154, 147] width 108 height 14
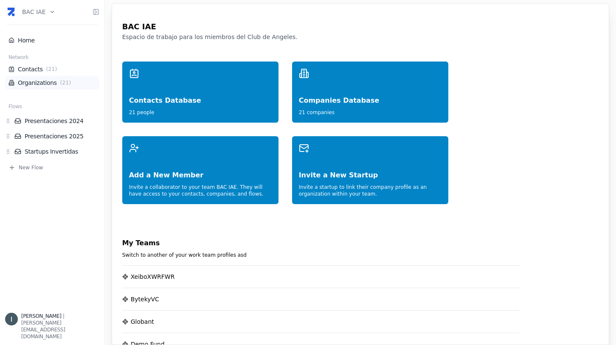
click at [59, 85] on span "( 21 )" at bounding box center [66, 82] width 14 height 7
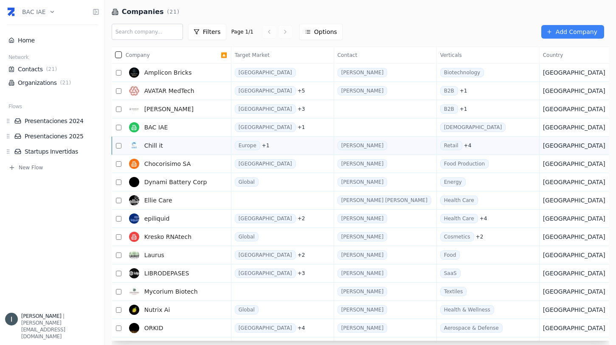
click at [170, 148] on link "Chill it" at bounding box center [173, 145] width 95 height 17
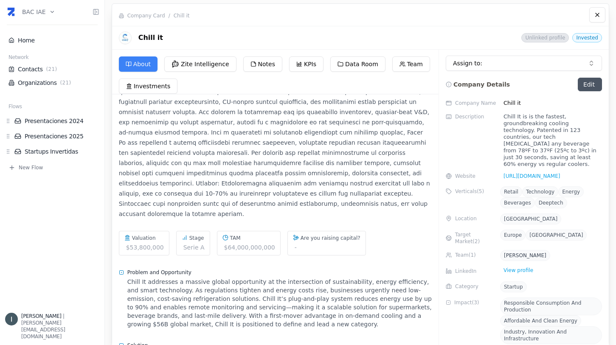
scroll to position [40, 0]
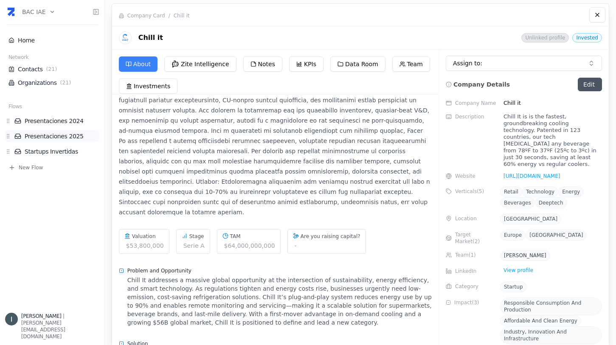
click at [68, 136] on link "Presentaciones 2025" at bounding box center [56, 136] width 85 height 8
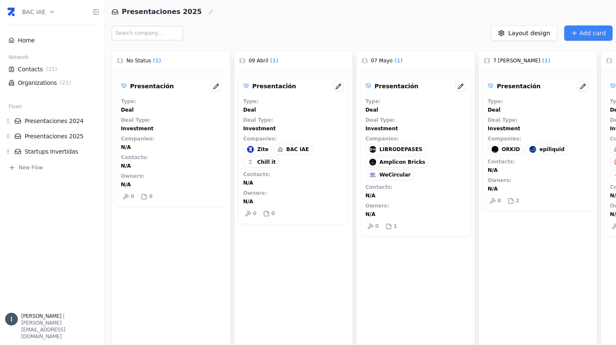
click at [424, 107] on div "Type : Deal" at bounding box center [416, 105] width 100 height 15
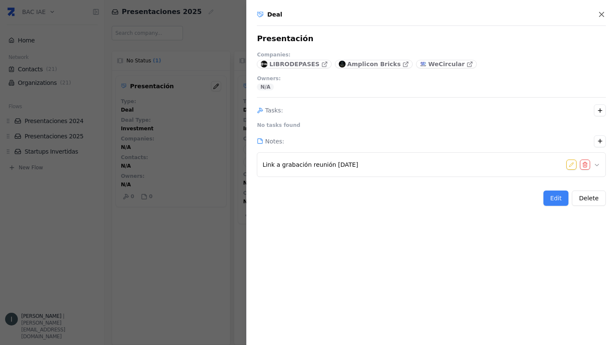
click at [430, 166] on button "Link a grabación reunión 7-5-2025" at bounding box center [432, 164] width 338 height 17
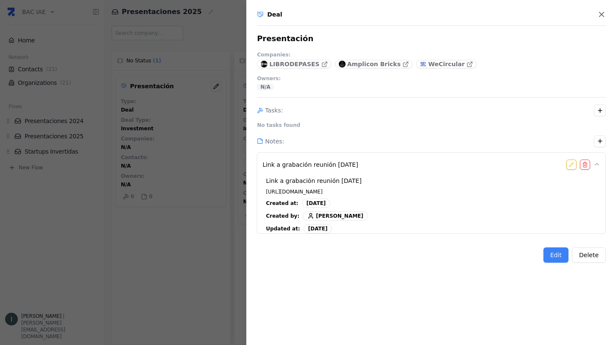
click at [430, 166] on button "Link a grabación reunión 7-5-2025" at bounding box center [432, 164] width 338 height 17
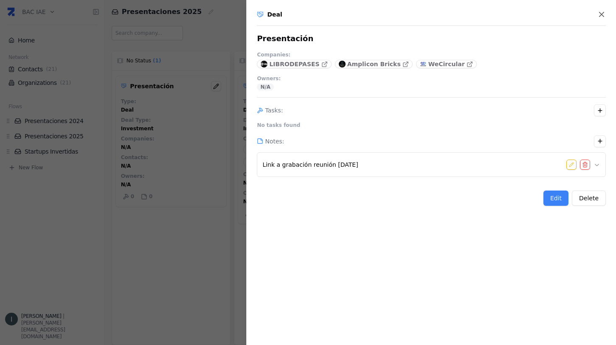
click at [430, 166] on button "Link a grabación reunión 7-5-2025" at bounding box center [432, 164] width 338 height 17
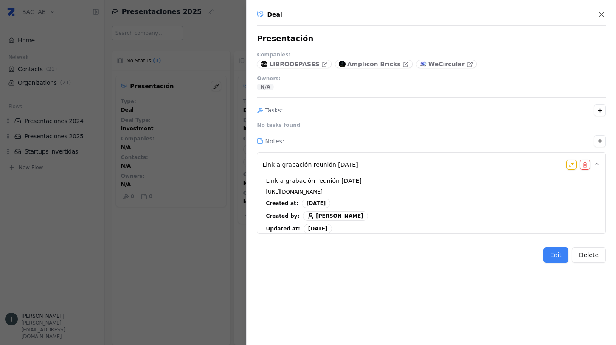
click at [393, 165] on button "Link a grabación reunión 7-5-2025" at bounding box center [432, 164] width 338 height 17
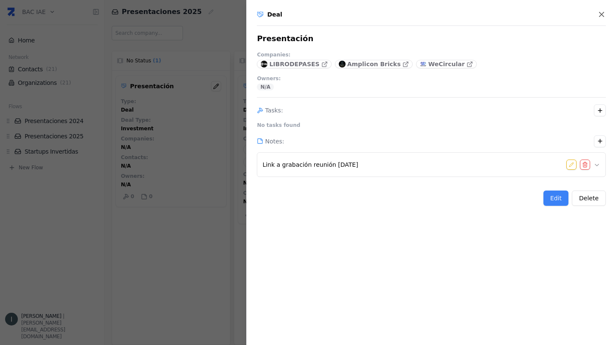
click at [393, 164] on button "Link a grabación reunión 7-5-2025" at bounding box center [432, 164] width 338 height 17
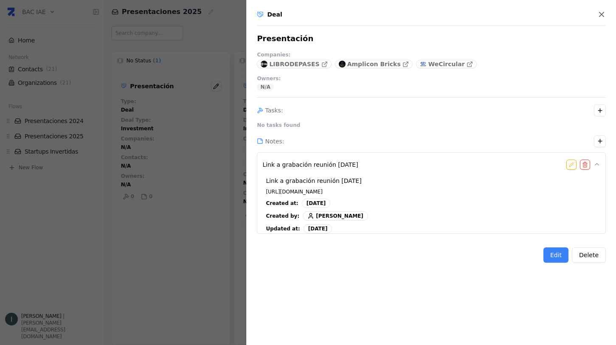
click at [393, 164] on button "Link a grabación reunión 7-5-2025" at bounding box center [432, 164] width 338 height 17
click at [380, 178] on div "Link a grabación reunión 7-5-2025 https://vimeo.com/1082874905/a554b5fc7d?ts=0&…" at bounding box center [432, 211] width 338 height 76
click at [382, 164] on button "Link a grabación reunión 7-5-2025" at bounding box center [432, 164] width 338 height 17
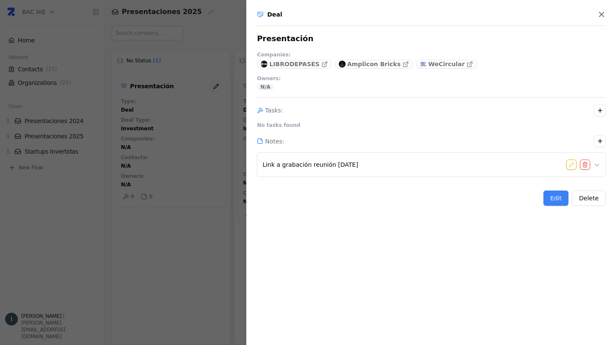
click at [382, 164] on button "Link a grabación reunión 7-5-2025" at bounding box center [432, 164] width 338 height 17
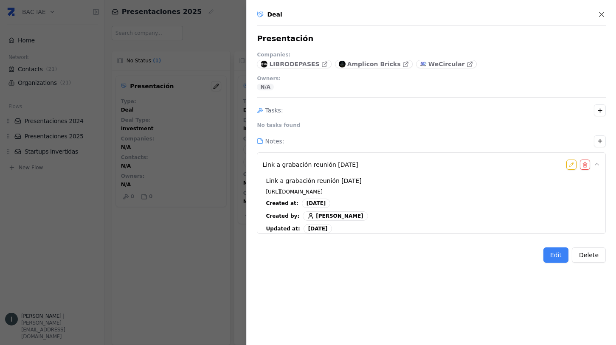
click at [382, 164] on button "Link a grabación reunión 7-5-2025" at bounding box center [432, 164] width 338 height 17
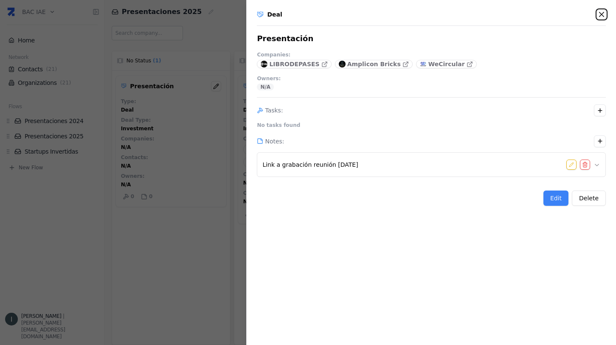
click at [604, 16] on icon "button" at bounding box center [602, 14] width 8 height 8
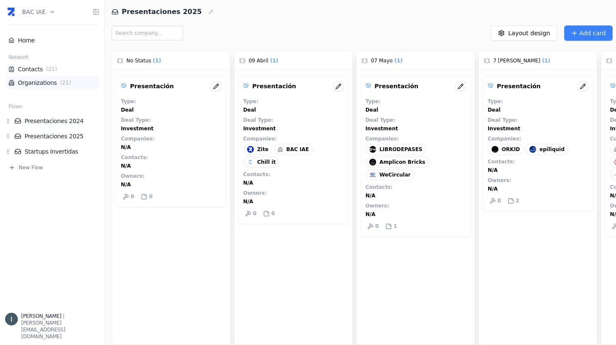
click at [71, 79] on link "Organizations ( 21 )" at bounding box center [52, 83] width 88 height 8
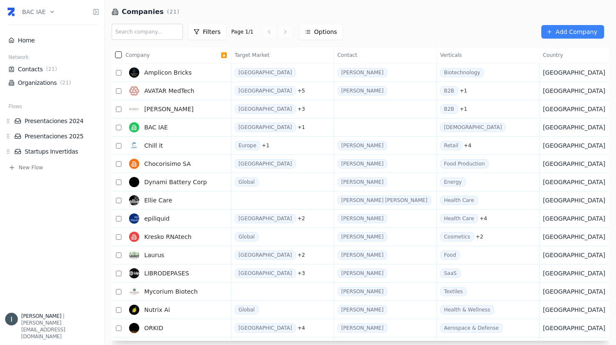
click at [179, 129] on link "BAC IAE" at bounding box center [173, 127] width 95 height 17
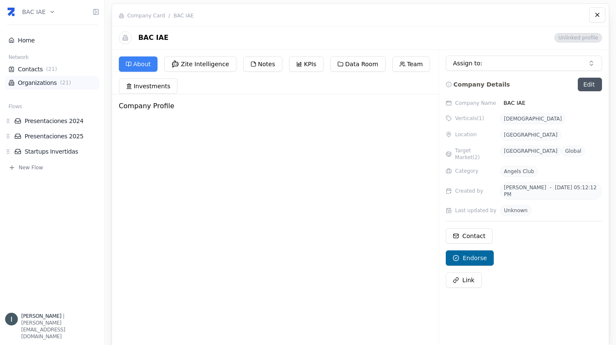
click at [47, 84] on link "Organizations ( 21 )" at bounding box center [52, 83] width 88 height 8
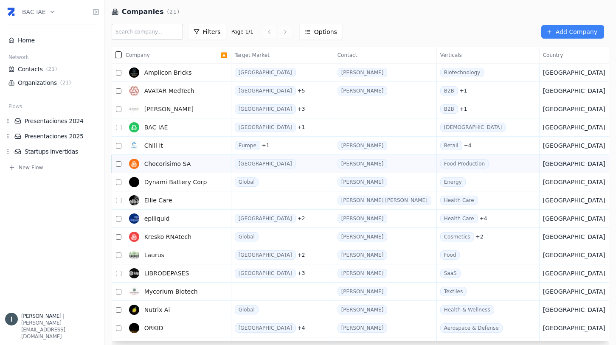
scroll to position [110, 0]
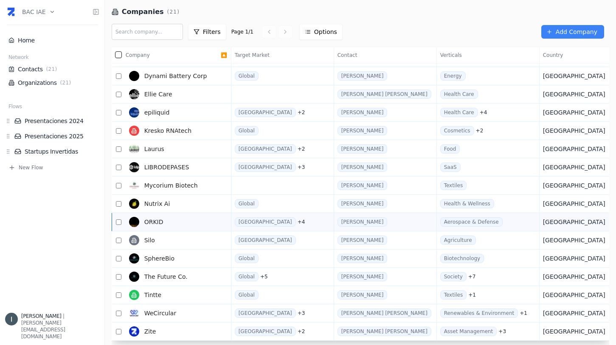
click at [161, 221] on span "ORKID" at bounding box center [153, 222] width 19 height 8
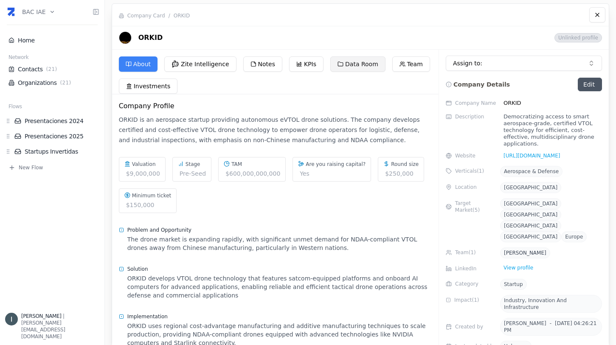
click at [347, 67] on button "Data Room" at bounding box center [358, 64] width 55 height 15
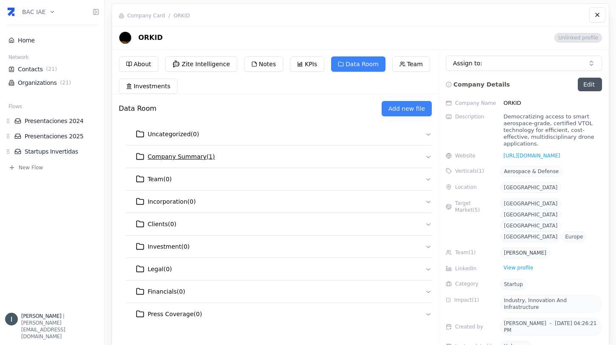
click at [426, 159] on icon "button" at bounding box center [428, 156] width 7 height 7
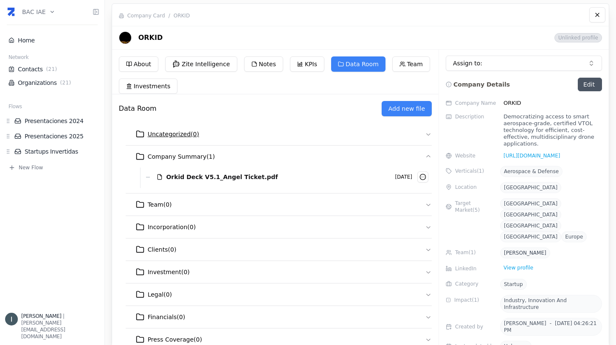
click at [425, 133] on icon "button" at bounding box center [428, 134] width 7 height 7
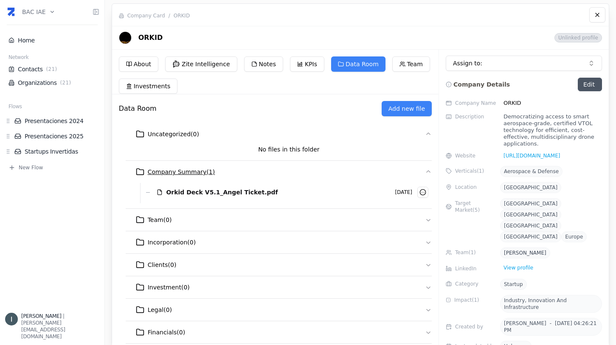
click at [425, 173] on icon "button" at bounding box center [428, 172] width 7 height 7
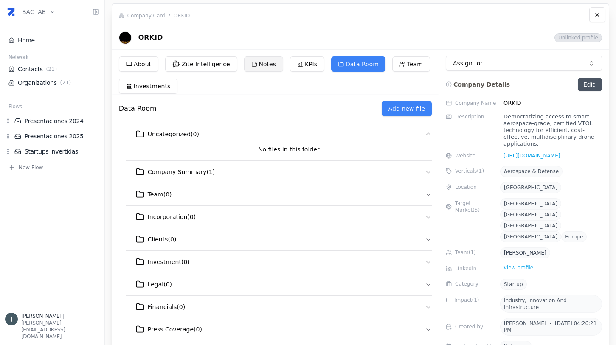
click at [257, 68] on button "Notes" at bounding box center [263, 64] width 39 height 15
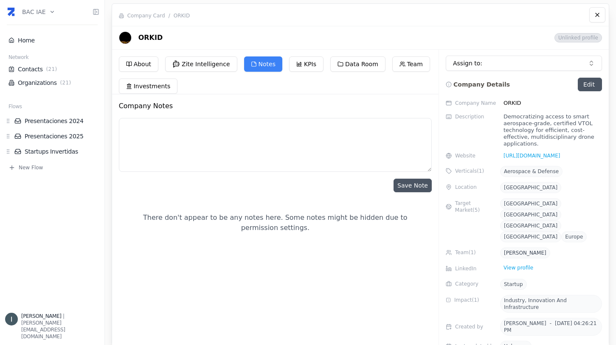
click at [183, 136] on textarea at bounding box center [275, 145] width 313 height 54
click at [180, 129] on textarea at bounding box center [275, 145] width 313 height 54
drag, startPoint x: 180, startPoint y: 129, endPoint x: 228, endPoint y: 130, distance: 48.0
click at [228, 130] on textarea at bounding box center [275, 145] width 313 height 54
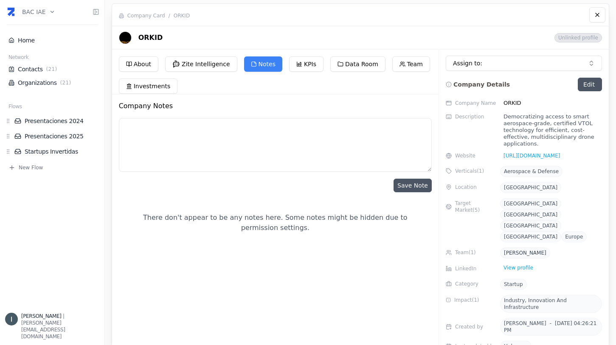
click at [228, 130] on textarea at bounding box center [275, 145] width 313 height 54
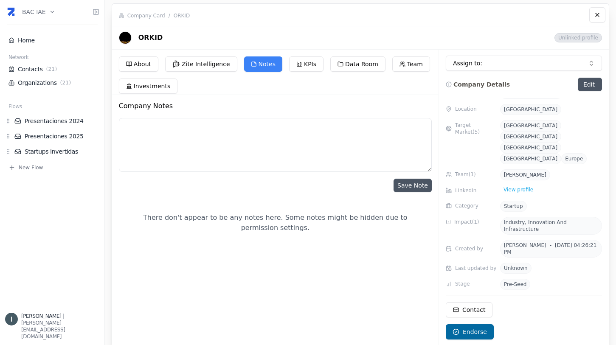
scroll to position [81, 0]
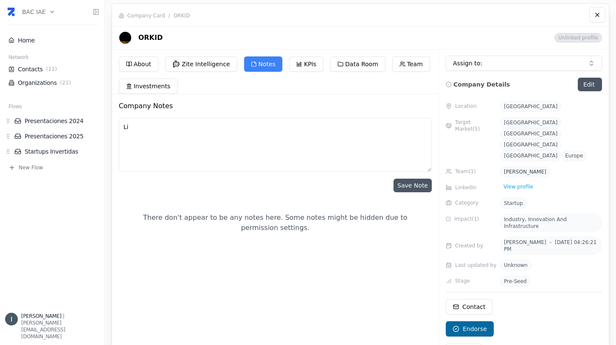
type textarea "L"
type textarea "Link a reunion de seguimiento hecha el 01/08 ->"
click at [311, 140] on textarea at bounding box center [275, 145] width 313 height 54
click at [58, 38] on link "Home" at bounding box center [52, 40] width 88 height 8
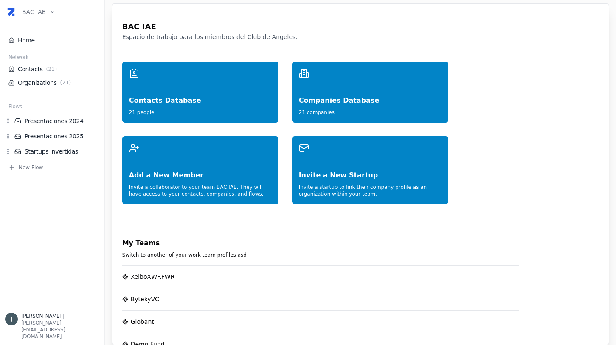
click at [28, 17] on html "BAC IAE Home Network Contacts ( 21 ) Organizations ( 21 ) Flows Presentaciones …" at bounding box center [308, 172] width 616 height 345
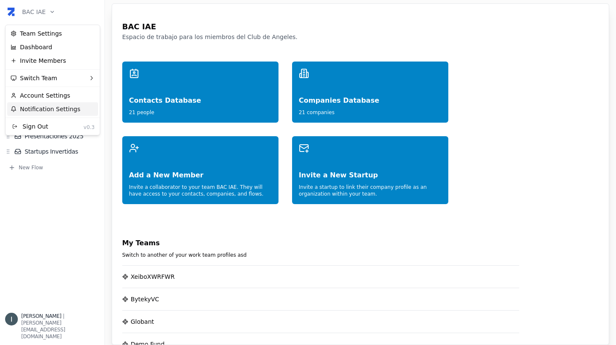
click at [60, 107] on div "Notification Settings" at bounding box center [52, 109] width 91 height 14
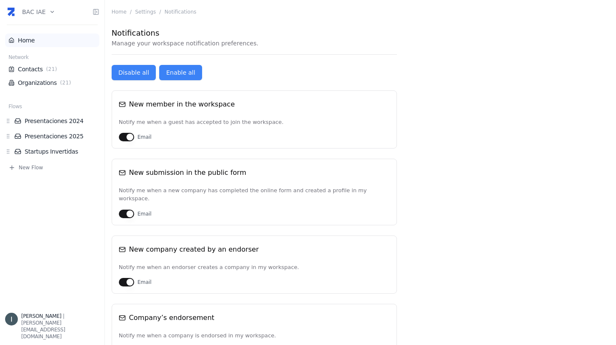
click at [26, 45] on li "Home" at bounding box center [52, 41] width 94 height 14
click at [42, 45] on li "Home" at bounding box center [52, 41] width 94 height 14
click at [48, 40] on link "Home" at bounding box center [52, 40] width 88 height 8
